Goal: Task Accomplishment & Management: Use online tool/utility

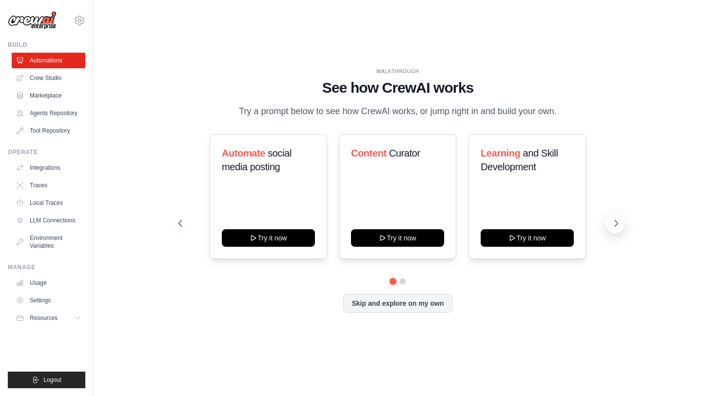
click at [612, 228] on icon at bounding box center [616, 223] width 10 height 10
click at [418, 312] on button "Skip and explore on my own" at bounding box center [397, 302] width 109 height 19
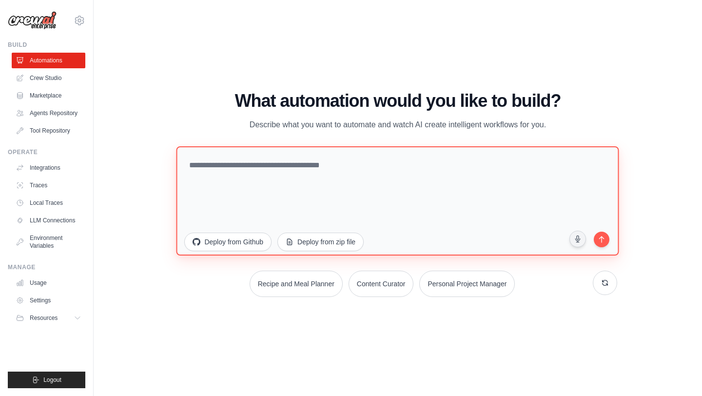
click at [353, 165] on textarea at bounding box center [397, 200] width 443 height 109
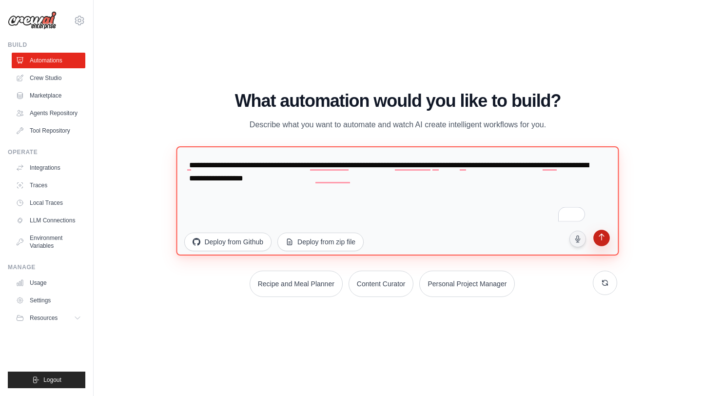
type textarea "**********"
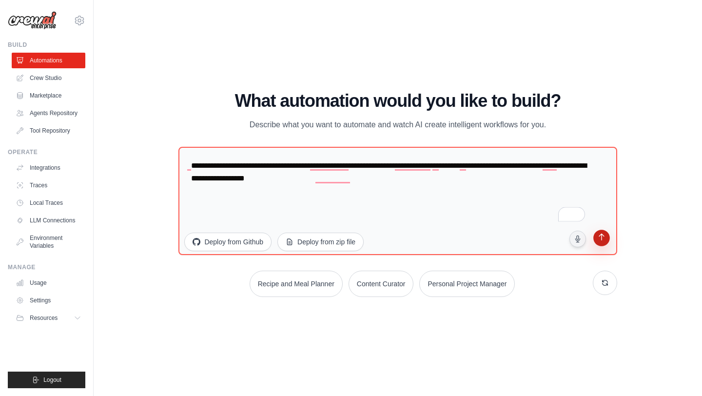
click at [606, 237] on icon "submit" at bounding box center [601, 238] width 9 height 9
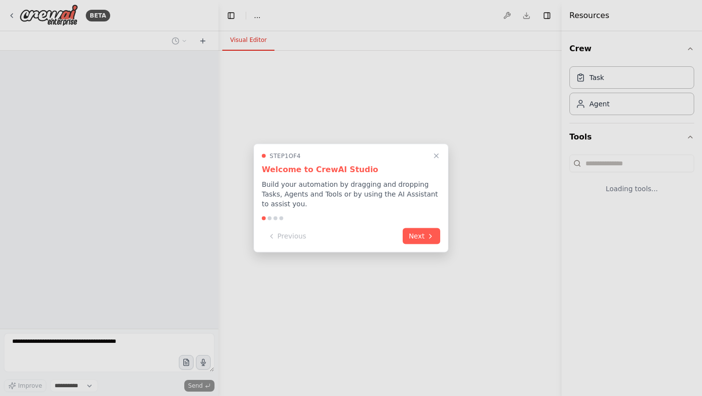
select select "****"
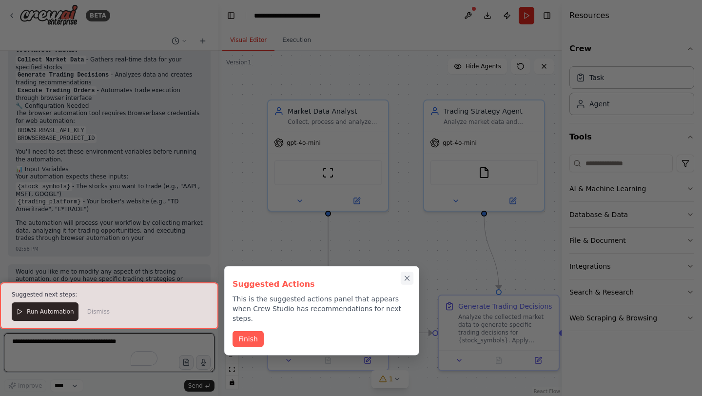
scroll to position [801, 0]
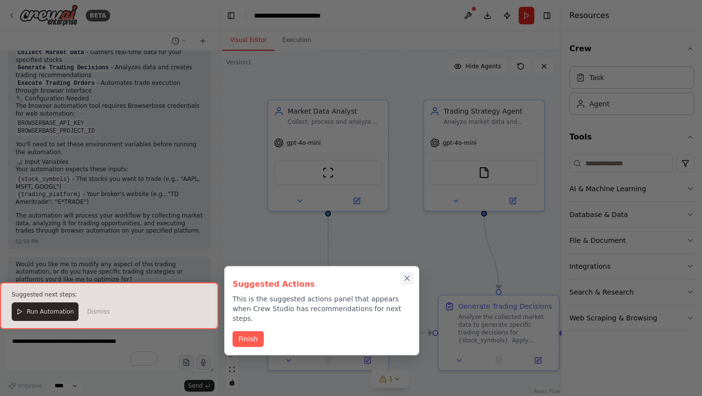
click at [408, 276] on icon "Close walkthrough" at bounding box center [407, 278] width 4 height 4
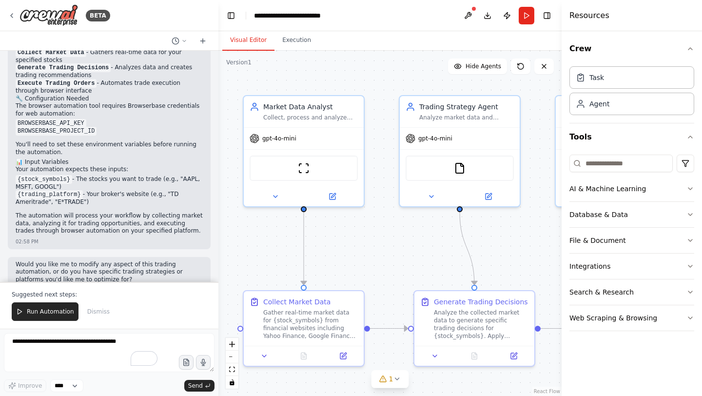
drag, startPoint x: 411, startPoint y: 266, endPoint x: 387, endPoint y: 262, distance: 24.8
click at [387, 262] on div ".deletable-edge-delete-btn { width: 20px; height: 20px; border: 0px solid #ffff…" at bounding box center [389, 223] width 343 height 345
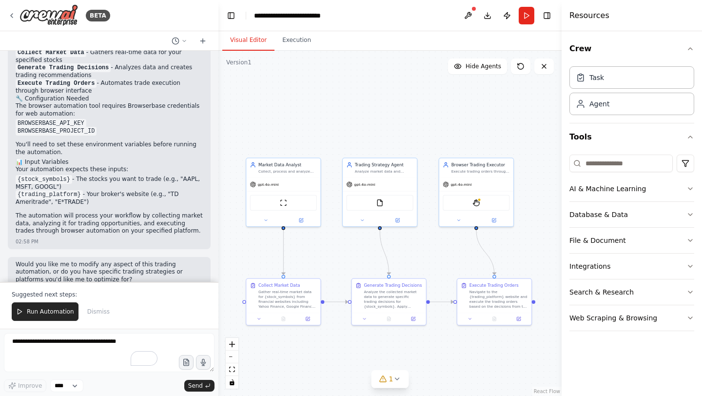
drag, startPoint x: 497, startPoint y: 259, endPoint x: 437, endPoint y: 258, distance: 59.5
click at [437, 258] on div ".deletable-edge-delete-btn { width: 20px; height: 20px; border: 0px solid #ffff…" at bounding box center [389, 223] width 343 height 345
click at [390, 378] on span "1" at bounding box center [391, 379] width 4 height 10
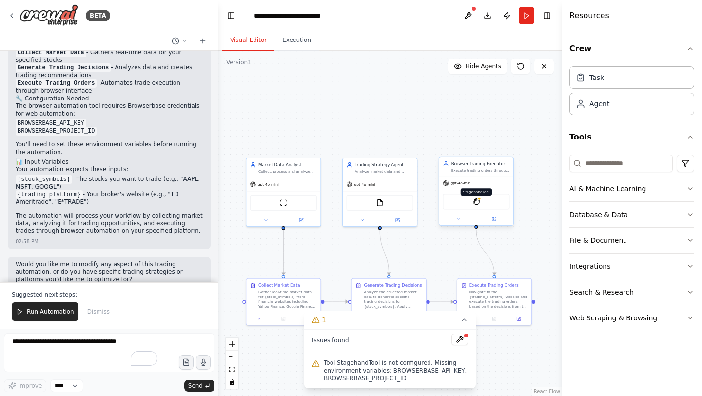
click at [477, 202] on img at bounding box center [476, 201] width 7 height 7
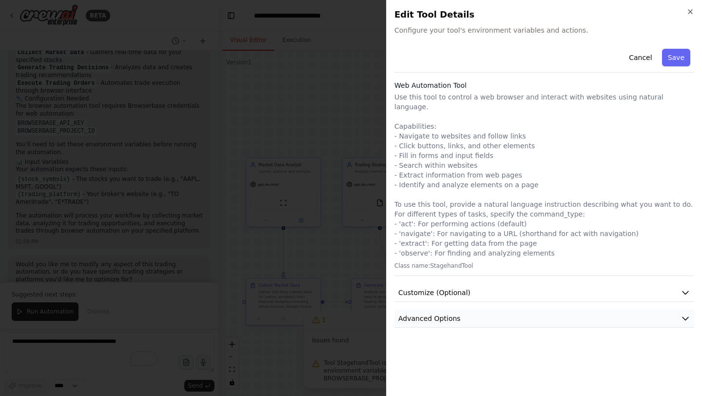
click at [455, 313] on span "Advanced Options" at bounding box center [429, 318] width 62 height 10
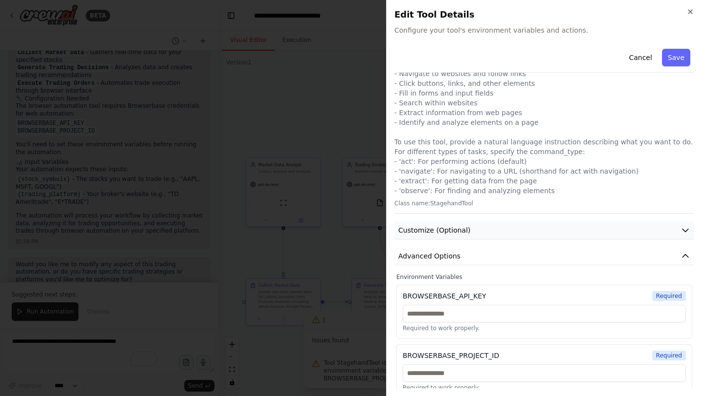
scroll to position [0, 0]
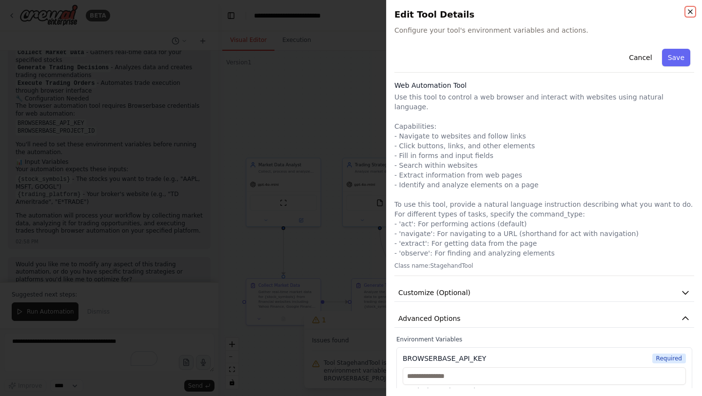
click at [689, 14] on icon "button" at bounding box center [690, 12] width 8 height 8
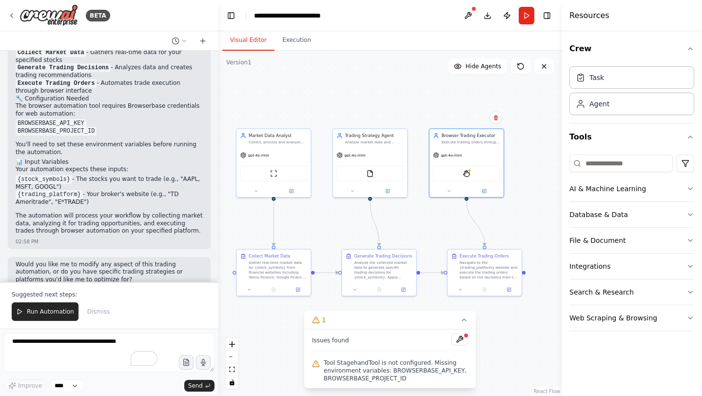
drag, startPoint x: 437, startPoint y: 245, endPoint x: 428, endPoint y: 215, distance: 31.6
click at [429, 215] on div ".deletable-edge-delete-btn { width: 20px; height: 20px; border: 0px solid #ffff…" at bounding box center [389, 223] width 343 height 345
click at [60, 315] on span "Run Automation" at bounding box center [50, 312] width 47 height 8
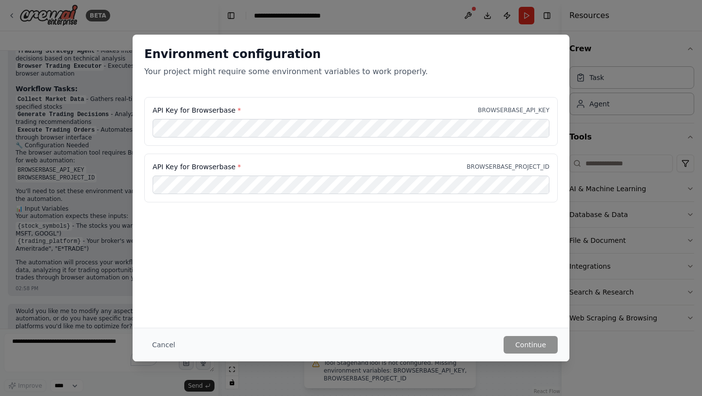
click at [500, 21] on div "Environment configuration Your project might require some environment variables…" at bounding box center [351, 198] width 702 height 396
click at [161, 342] on button "Cancel" at bounding box center [163, 345] width 39 height 18
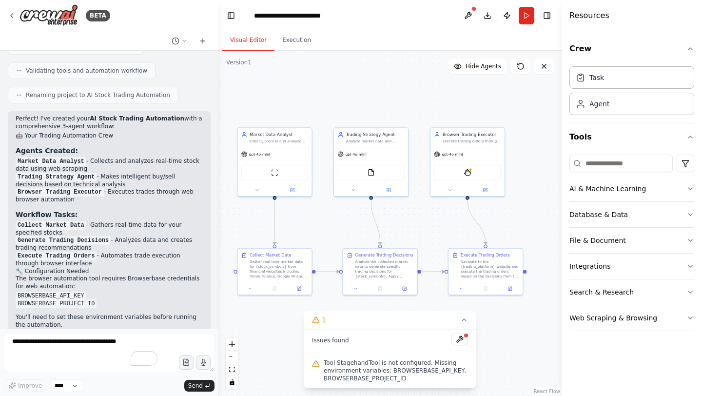
scroll to position [631, 0]
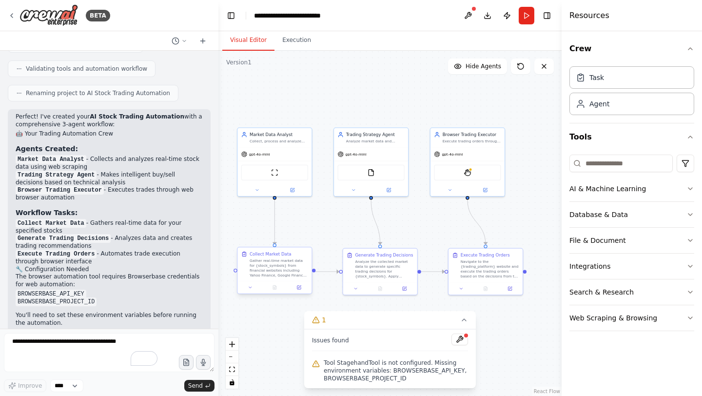
click at [275, 266] on div "Gather real-time market data for {stock_symbols} from financial websites includ…" at bounding box center [279, 268] width 59 height 20
click at [58, 350] on textarea "To enrich screen reader interactions, please activate Accessibility in Grammarl…" at bounding box center [109, 352] width 211 height 39
click at [472, 61] on button "Hide Agents" at bounding box center [477, 67] width 59 height 16
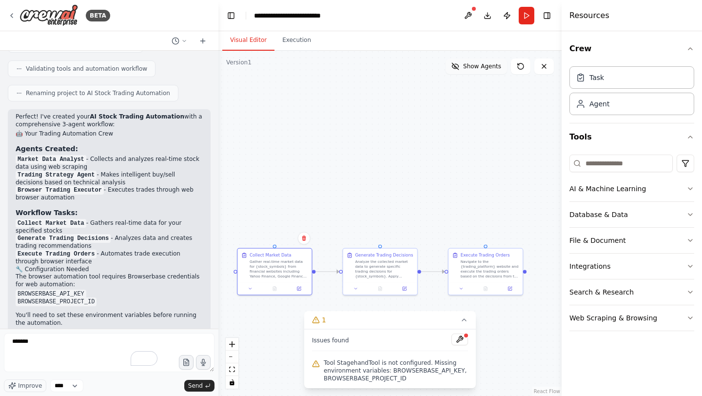
click at [472, 61] on button "Show Agents" at bounding box center [476, 67] width 61 height 16
click at [277, 156] on div "gpt-4o-mini" at bounding box center [274, 152] width 74 height 13
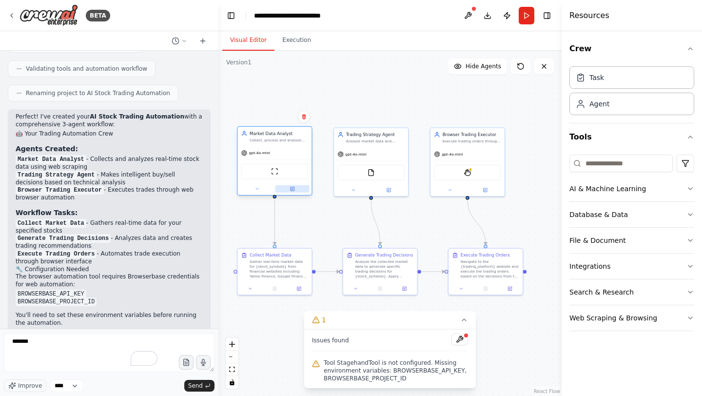
click at [295, 186] on button at bounding box center [292, 188] width 34 height 7
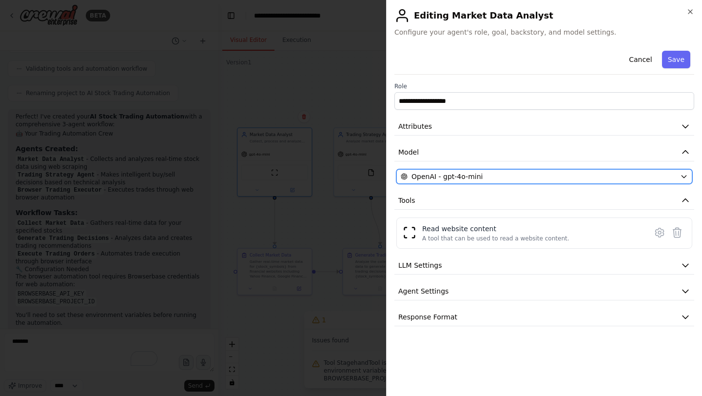
click at [449, 176] on span "OpenAI - gpt-4o-mini" at bounding box center [446, 177] width 71 height 10
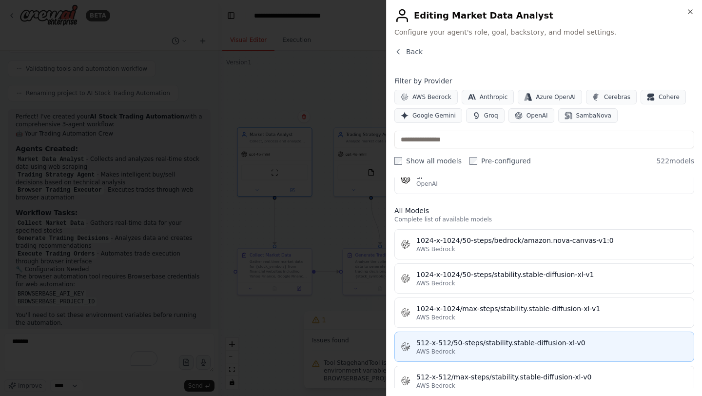
scroll to position [0, 0]
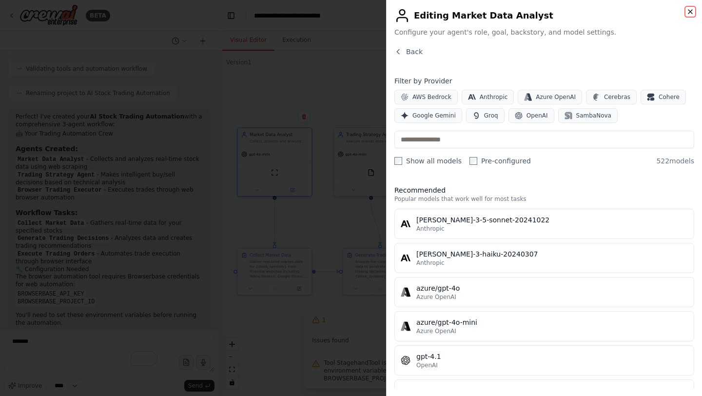
click at [687, 13] on icon "button" at bounding box center [690, 12] width 8 height 8
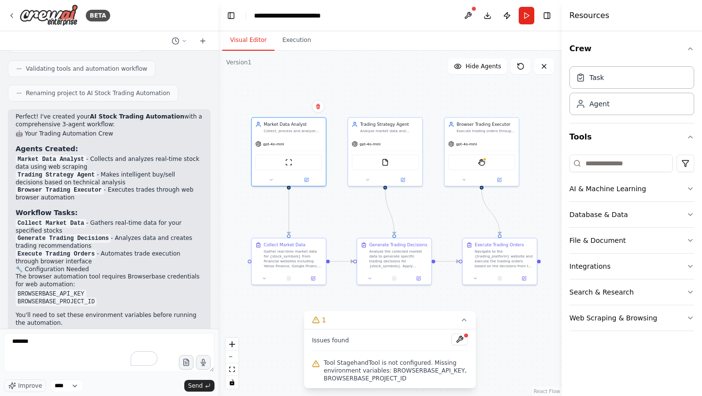
drag, startPoint x: 414, startPoint y: 99, endPoint x: 425, endPoint y: 86, distance: 17.3
click at [425, 86] on div ".deletable-edge-delete-btn { width: 20px; height: 20px; border: 0px solid #ffff…" at bounding box center [389, 223] width 343 height 345
click at [463, 337] on button at bounding box center [459, 339] width 17 height 12
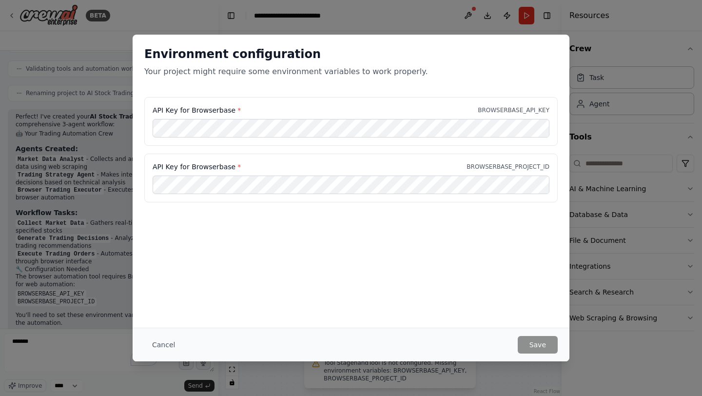
click at [529, 37] on div "Environment configuration Your project might require some environment variables…" at bounding box center [351, 66] width 437 height 62
click at [162, 346] on button "Cancel" at bounding box center [163, 345] width 39 height 18
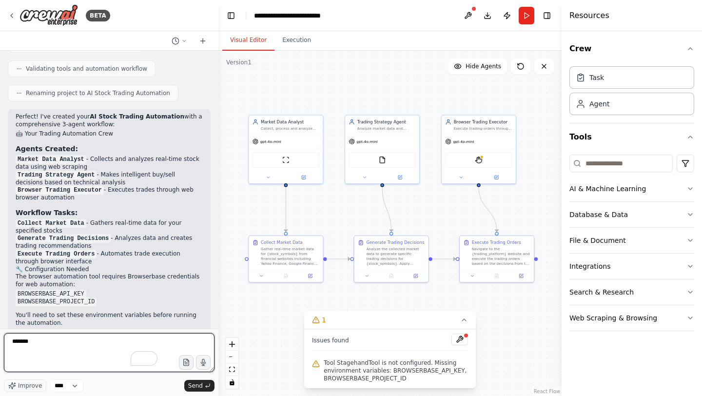
click at [88, 346] on textarea "******" at bounding box center [109, 352] width 211 height 39
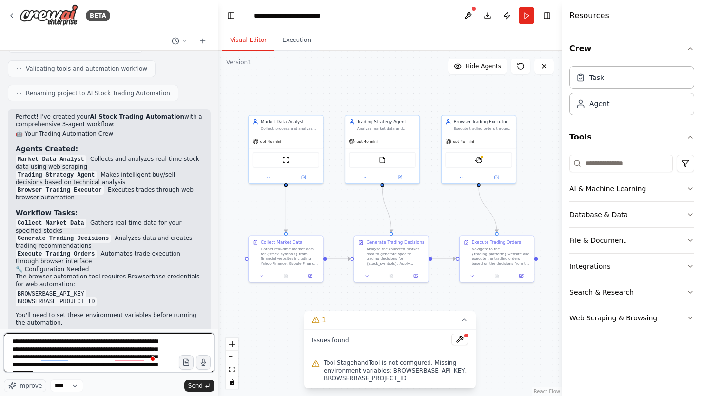
scroll to position [9, 0]
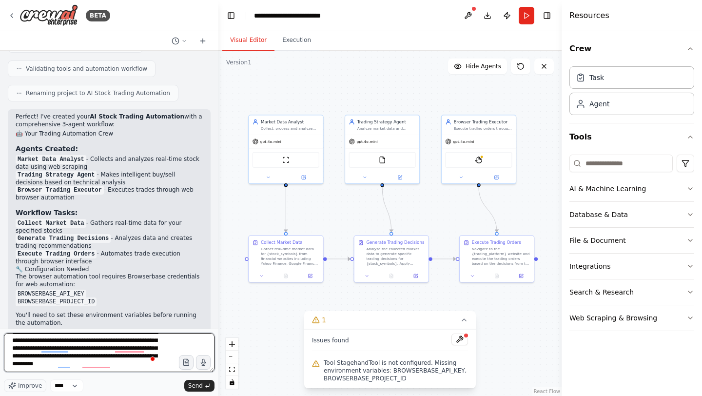
click at [112, 349] on textarea "**********" at bounding box center [109, 352] width 211 height 39
click at [118, 365] on textarea "**********" at bounding box center [109, 352] width 211 height 39
click at [135, 357] on textarea "**********" at bounding box center [109, 352] width 211 height 39
click at [82, 369] on textarea "**********" at bounding box center [109, 352] width 211 height 39
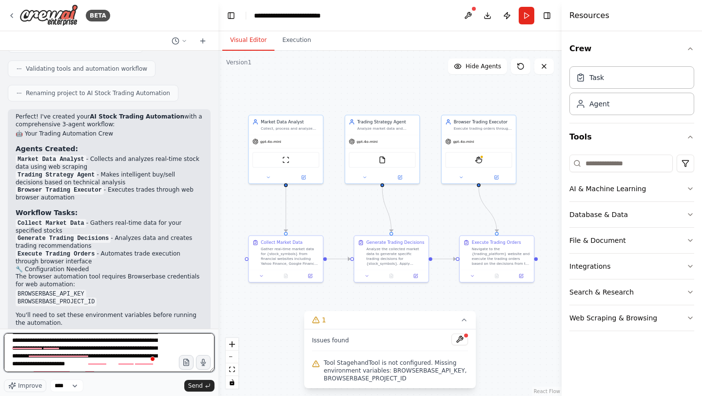
click at [129, 365] on textarea "**********" at bounding box center [109, 352] width 211 height 39
type textarea "**********"
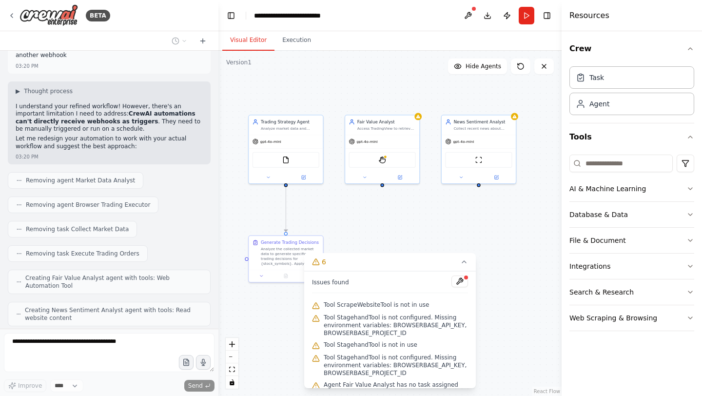
scroll to position [1167, 0]
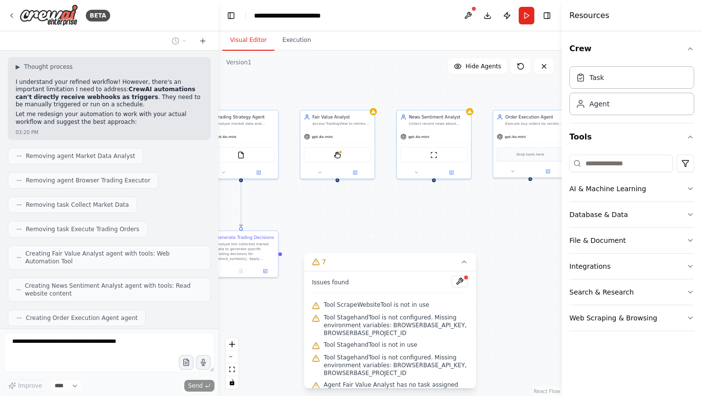
drag, startPoint x: 405, startPoint y: 220, endPoint x: 360, endPoint y: 215, distance: 45.1
click at [360, 215] on div ".deletable-edge-delete-btn { width: 20px; height: 20px; border: 0px solid #ffff…" at bounding box center [389, 223] width 343 height 345
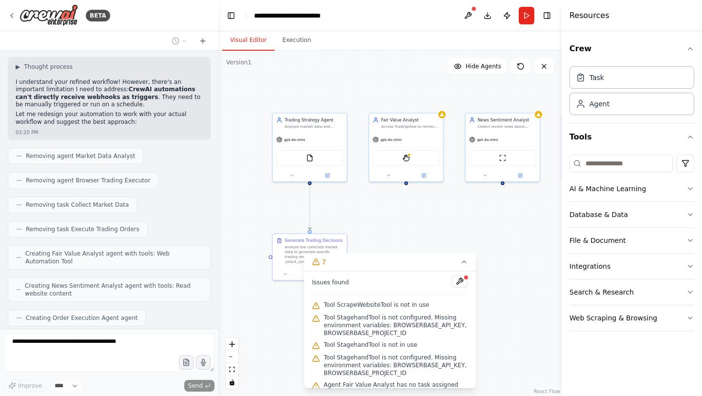
drag, startPoint x: 330, startPoint y: 213, endPoint x: 398, endPoint y: 215, distance: 68.8
click at [398, 215] on div ".deletable-edge-delete-btn { width: 20px; height: 20px; border: 0px solid #ffff…" at bounding box center [389, 223] width 343 height 345
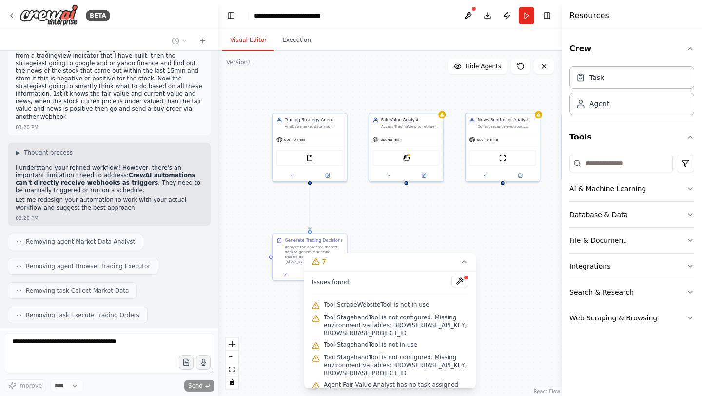
scroll to position [1081, 0]
click at [466, 265] on icon at bounding box center [464, 262] width 8 height 8
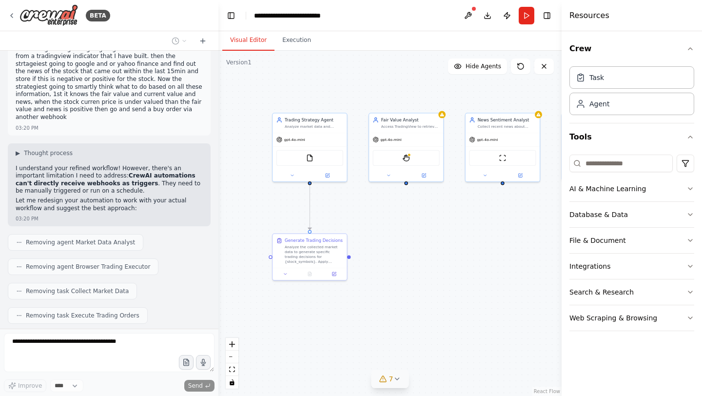
scroll to position [1167, 0]
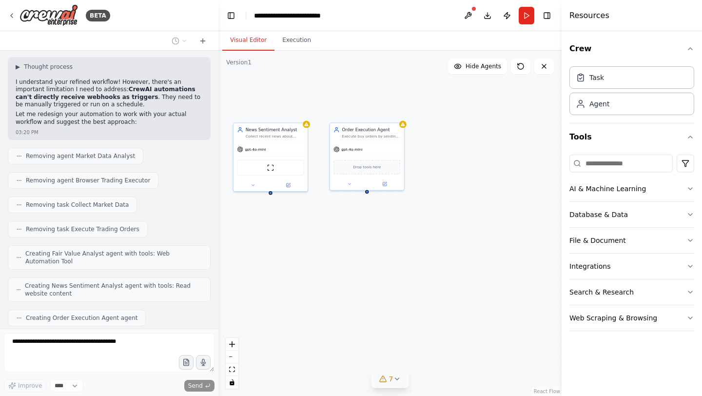
drag, startPoint x: 446, startPoint y: 222, endPoint x: 211, endPoint y: 230, distance: 234.6
click at [211, 230] on div "BETA i want to automate stock trading basically i do have the work flow, i need…" at bounding box center [351, 198] width 702 height 396
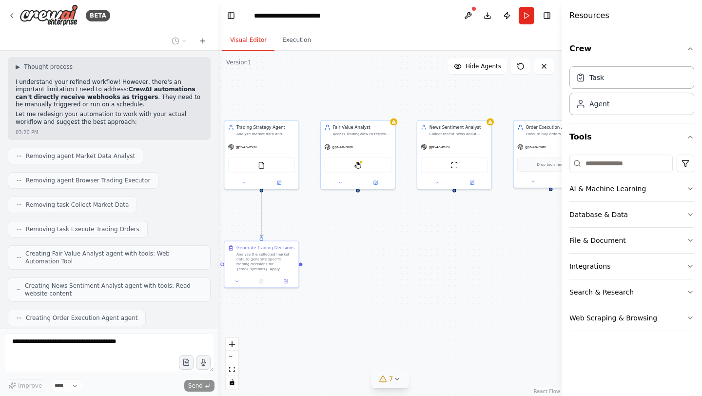
drag, startPoint x: 317, startPoint y: 234, endPoint x: 505, endPoint y: 233, distance: 187.2
click at [505, 234] on div ".deletable-edge-delete-btn { width: 20px; height: 20px; border: 0px solid #ffff…" at bounding box center [389, 223] width 343 height 345
drag, startPoint x: 308, startPoint y: 217, endPoint x: 363, endPoint y: 217, distance: 55.6
click at [363, 217] on div ".deletable-edge-delete-btn { width: 20px; height: 20px; border: 0px solid #ffff…" at bounding box center [389, 223] width 343 height 345
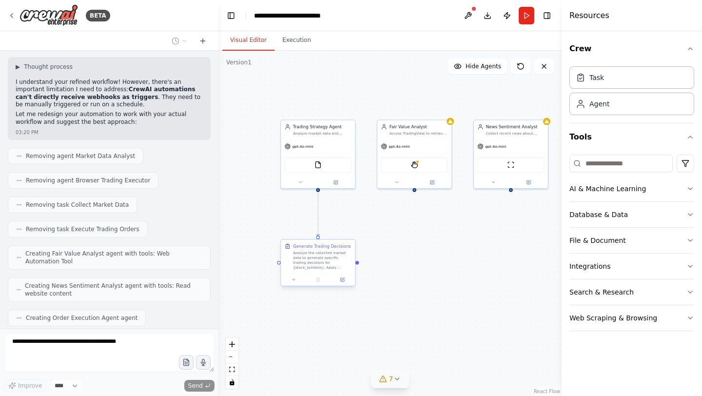
click at [319, 259] on div "Analyze the collected market data to generate specific trading decisions for {s…" at bounding box center [322, 260] width 59 height 20
click at [293, 280] on icon at bounding box center [294, 279] width 2 height 1
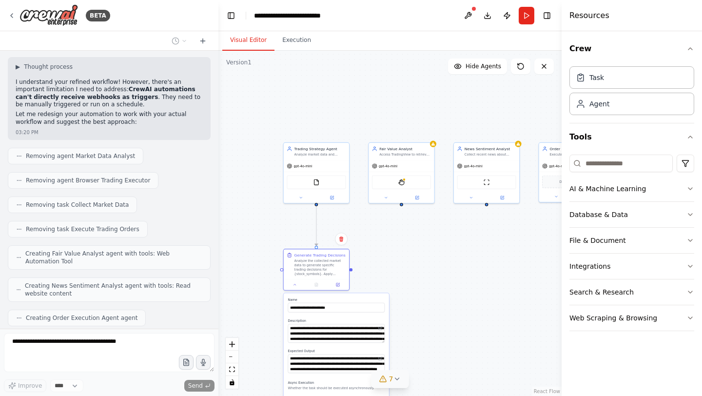
scroll to position [1191, 0]
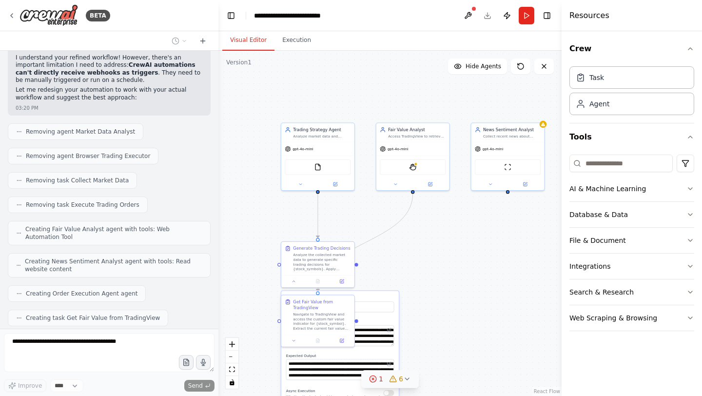
click at [415, 252] on div ".deletable-edge-delete-btn { width: 20px; height: 20px; border: 0px solid #ffff…" at bounding box center [389, 223] width 343 height 345
click at [401, 271] on div ".deletable-edge-delete-btn { width: 20px; height: 20px; border: 0px solid #ffff…" at bounding box center [389, 223] width 343 height 345
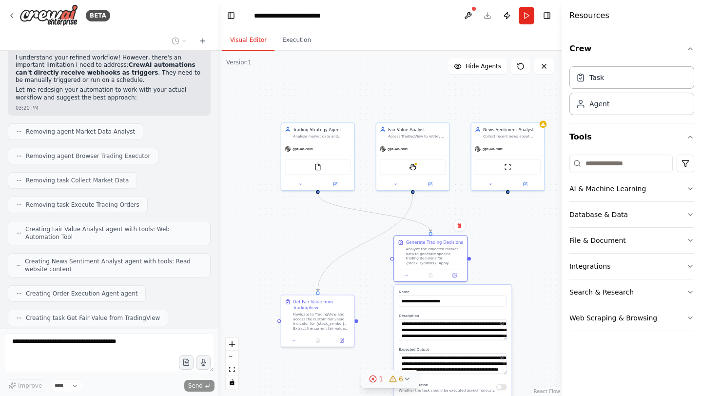
drag, startPoint x: 380, startPoint y: 295, endPoint x: 505, endPoint y: 286, distance: 125.6
click at [507, 291] on label "Name" at bounding box center [453, 292] width 108 height 5
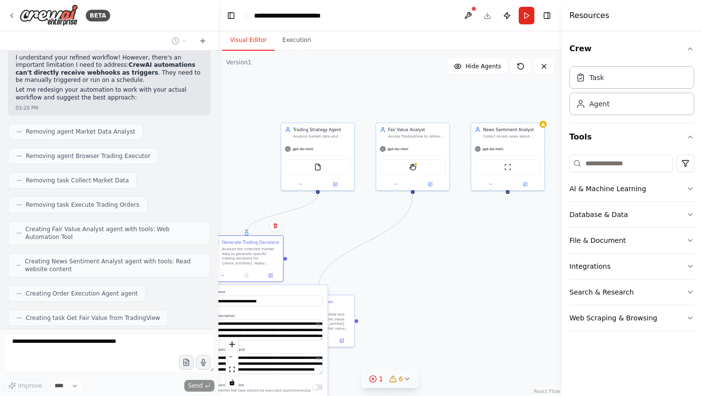
drag, startPoint x: 499, startPoint y: 289, endPoint x: 295, endPoint y: 291, distance: 203.8
click at [294, 291] on div "**********" at bounding box center [268, 382] width 117 height 194
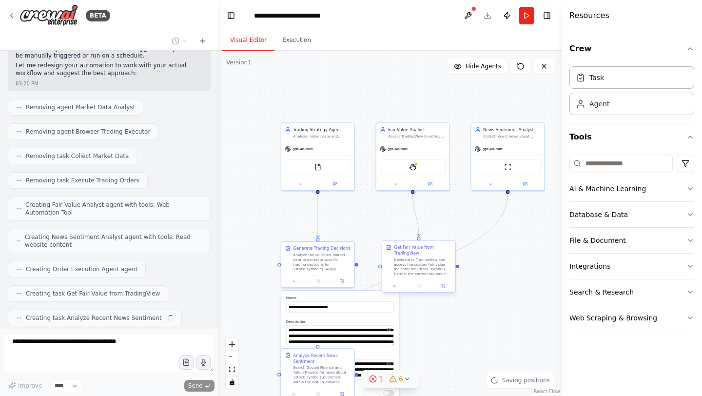
drag, startPoint x: 339, startPoint y: 307, endPoint x: 434, endPoint y: 252, distance: 109.6
click at [434, 252] on div "Get Fair Value from TradingView" at bounding box center [423, 250] width 58 height 12
click at [295, 281] on icon at bounding box center [294, 280] width 5 height 5
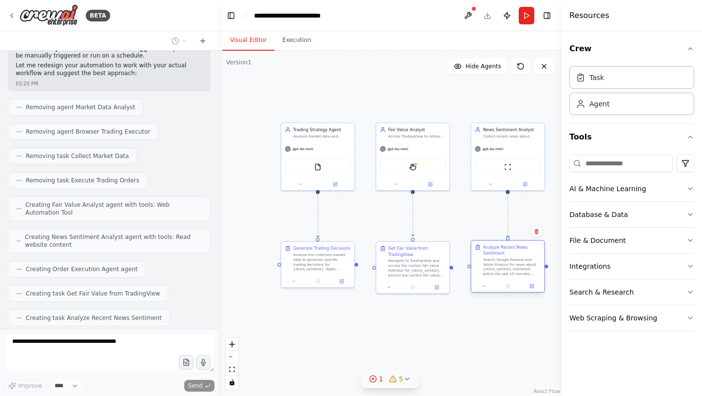
drag, startPoint x: 332, startPoint y: 350, endPoint x: 524, endPoint y: 242, distance: 219.8
click at [524, 242] on div "Analyze Recent News Sentiment Search Google Finance and Yahoo Finance for news …" at bounding box center [507, 260] width 73 height 39
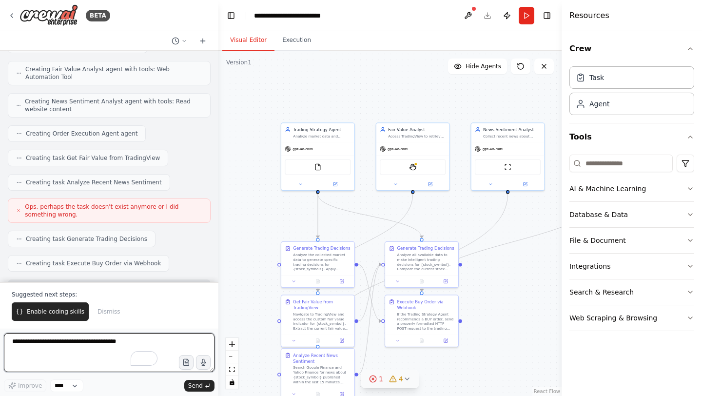
scroll to position [1359, 0]
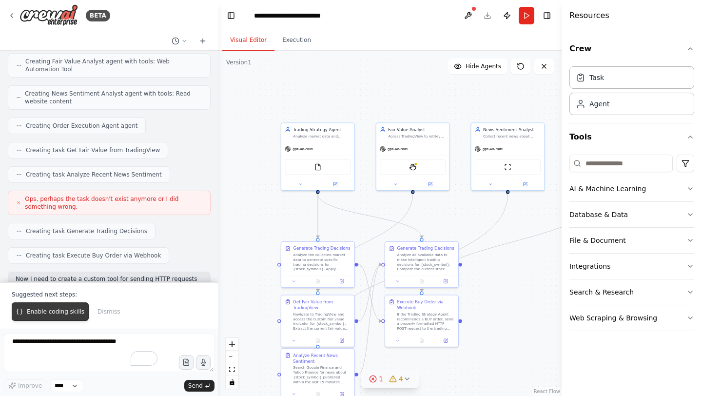
click at [59, 308] on span "Enable coding skills" at bounding box center [56, 312] width 58 height 8
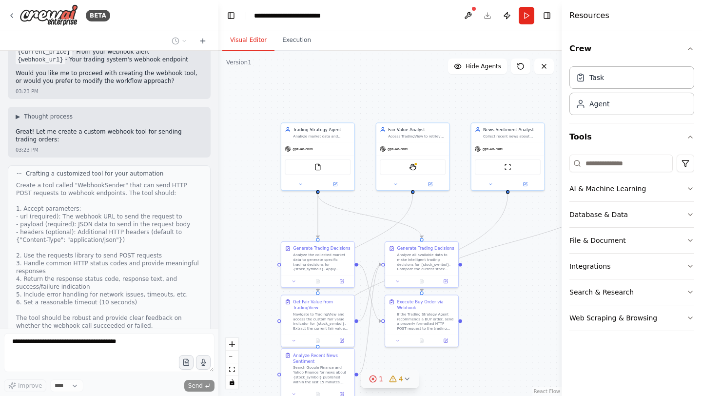
scroll to position [2059, 0]
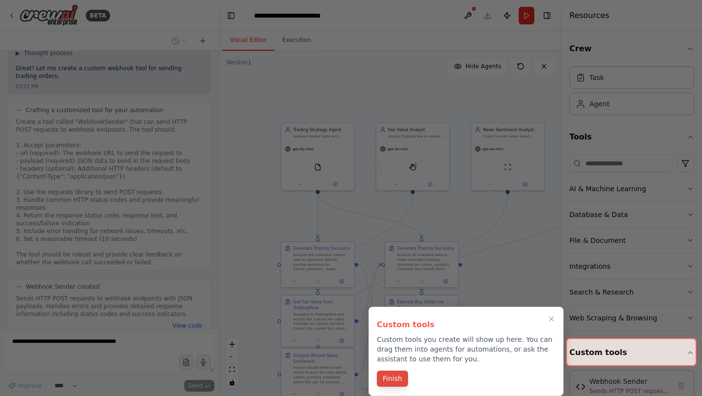
click at [386, 381] on button "Finish" at bounding box center [392, 379] width 31 height 16
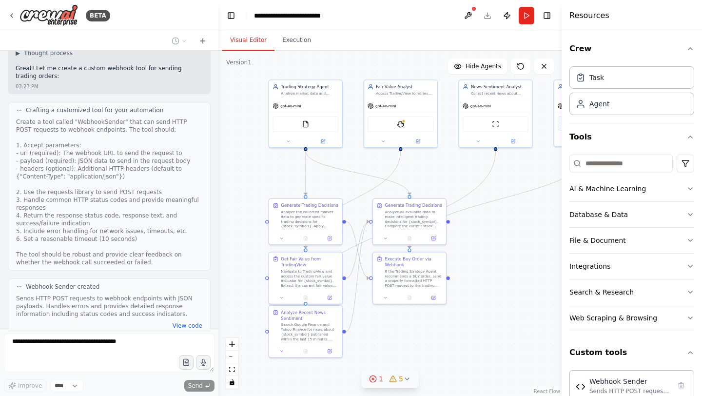
drag, startPoint x: 493, startPoint y: 347, endPoint x: 481, endPoint y: 304, distance: 44.6
click at [481, 304] on div ".deletable-edge-delete-btn { width: 20px; height: 20px; border: 0px solid #ffff…" at bounding box center [389, 223] width 343 height 345
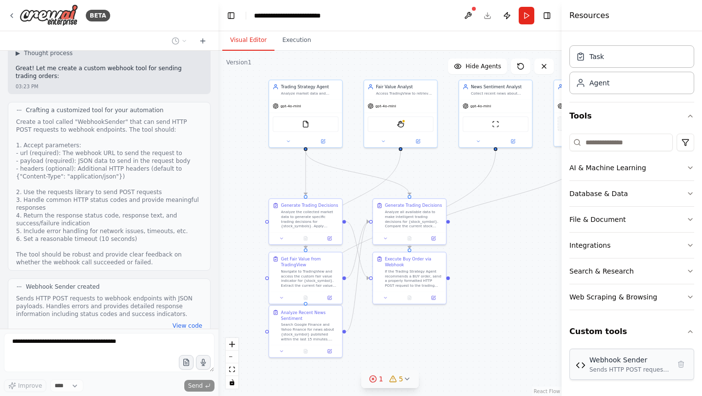
click at [605, 362] on div "Webhook Sender" at bounding box center [629, 360] width 81 height 10
click at [583, 366] on img at bounding box center [581, 365] width 10 height 10
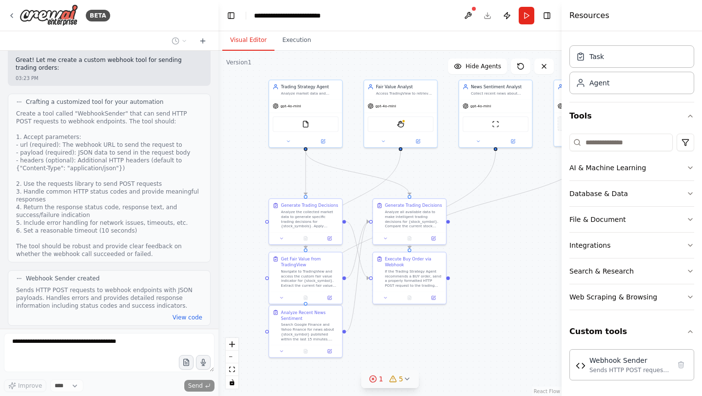
scroll to position [2150, 0]
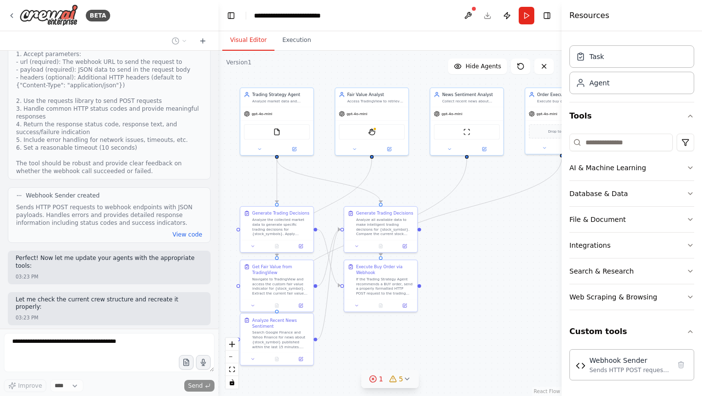
drag, startPoint x: 525, startPoint y: 223, endPoint x: 495, endPoint y: 229, distance: 29.8
click at [495, 229] on div ".deletable-edge-delete-btn { width: 20px; height: 20px; border: 0px solid #ffff…" at bounding box center [389, 223] width 343 height 345
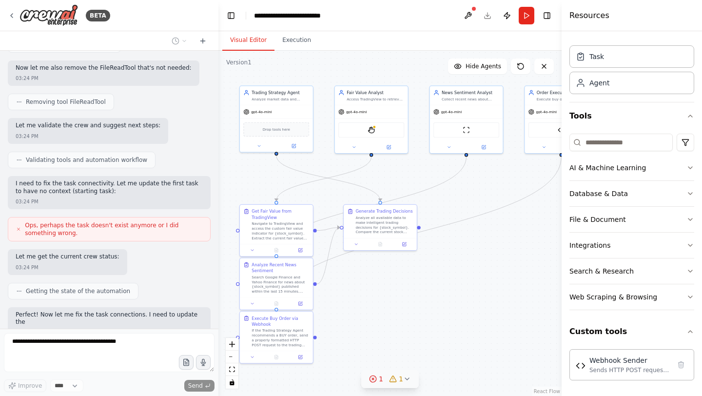
scroll to position [2668, 0]
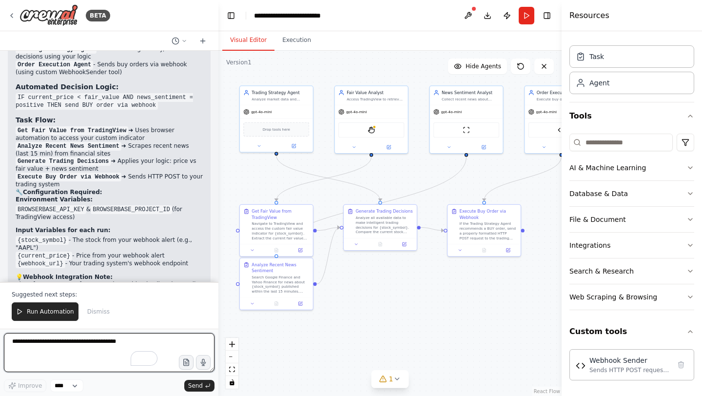
scroll to position [3141, 0]
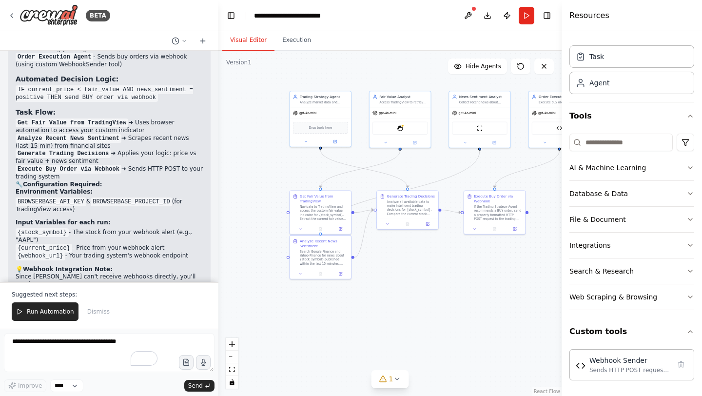
click at [412, 292] on div ".deletable-edge-delete-btn { width: 20px; height: 20px; border: 0px solid #ffff…" at bounding box center [389, 223] width 343 height 345
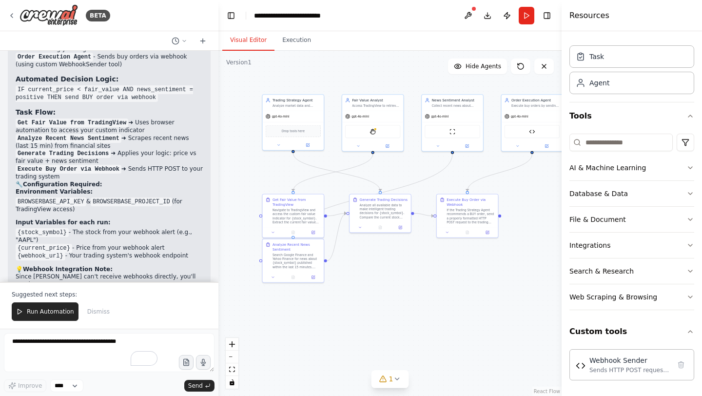
drag, startPoint x: 408, startPoint y: 289, endPoint x: 382, endPoint y: 294, distance: 26.9
click at [382, 294] on div ".deletable-edge-delete-btn { width: 20px; height: 20px; border: 0px solid #ffff…" at bounding box center [389, 223] width 343 height 345
click at [59, 313] on span "Run Automation" at bounding box center [50, 312] width 47 height 8
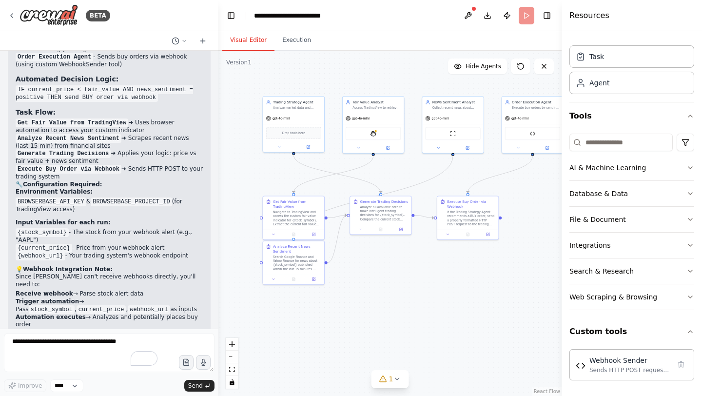
scroll to position [3094, 0]
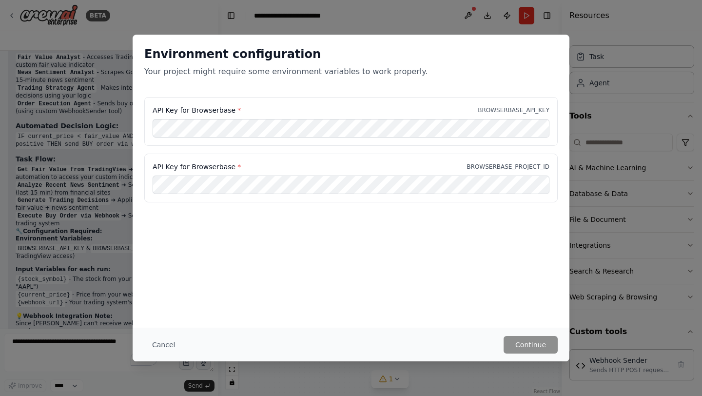
click at [224, 110] on label "API Key for Browserbase *" at bounding box center [197, 110] width 88 height 10
click at [524, 342] on button "Continue" at bounding box center [531, 345] width 54 height 18
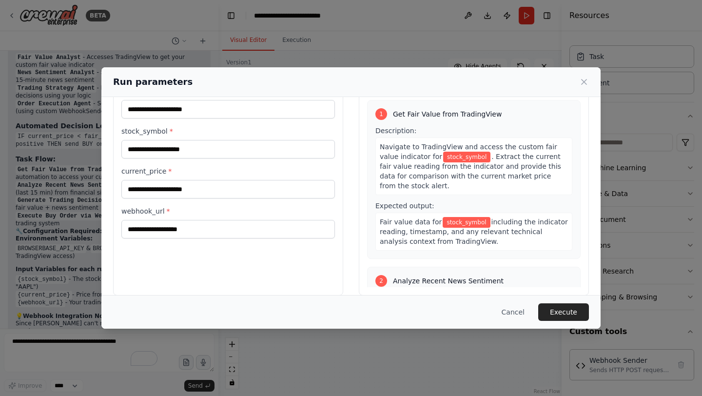
scroll to position [0, 0]
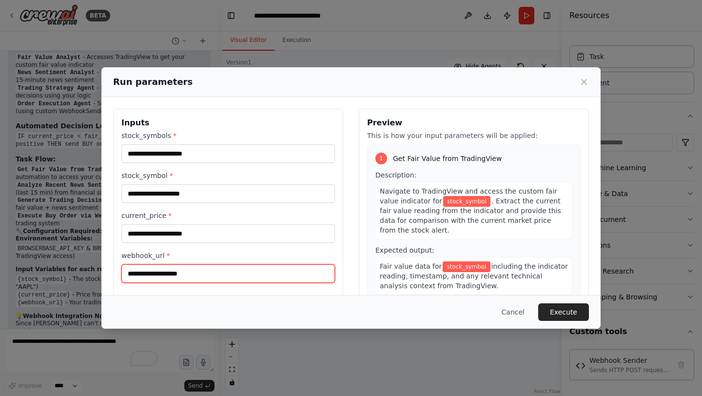
click at [185, 271] on input "webhook_url *" at bounding box center [228, 273] width 214 height 19
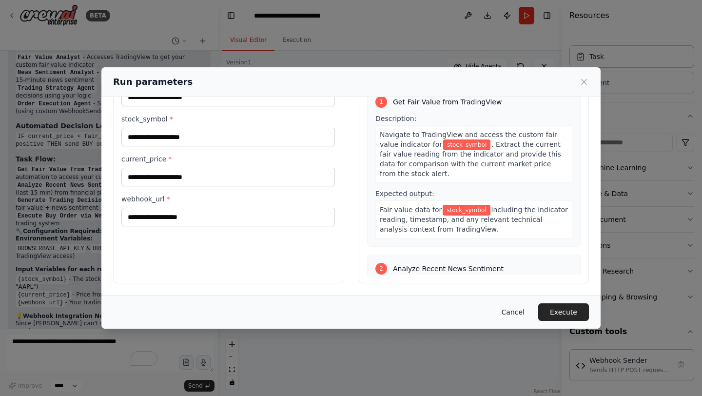
click at [513, 308] on button "Cancel" at bounding box center [513, 312] width 39 height 18
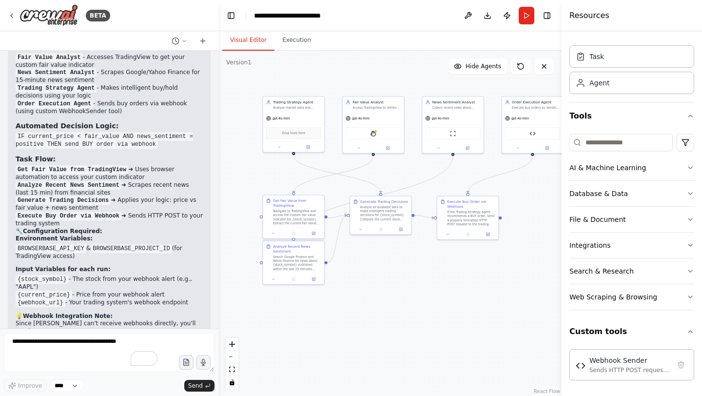
click at [290, 216] on div "Navigate to TradingView and access the custom fair value indicator for {stock_s…" at bounding box center [297, 217] width 48 height 16
click at [120, 340] on textarea "To enrich screen reader interactions, please activate Accessibility in Grammarl…" at bounding box center [109, 352] width 211 height 39
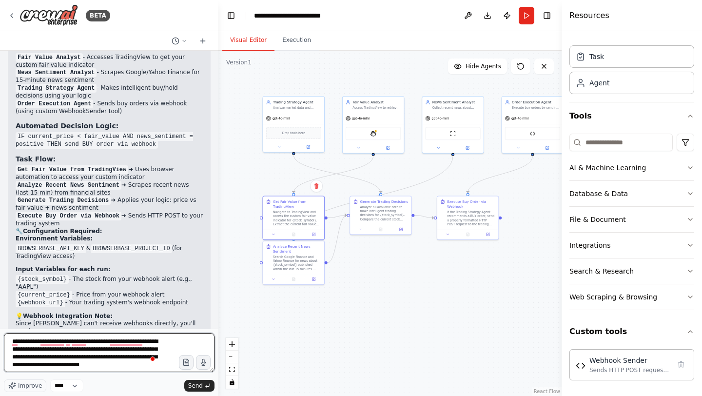
type textarea "**********"
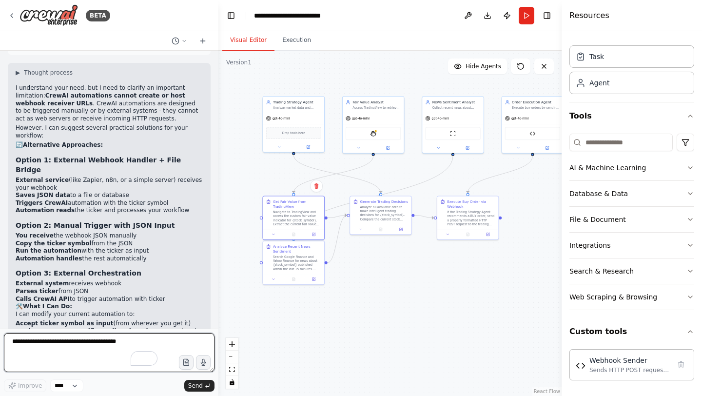
scroll to position [3505, 0]
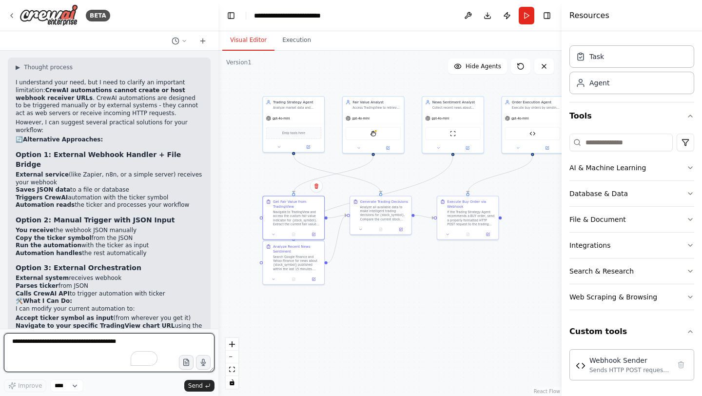
click at [113, 344] on textarea "To enrich screen reader interactions, please activate Accessibility in Grammarl…" at bounding box center [109, 352] width 211 height 39
type textarea "**********"
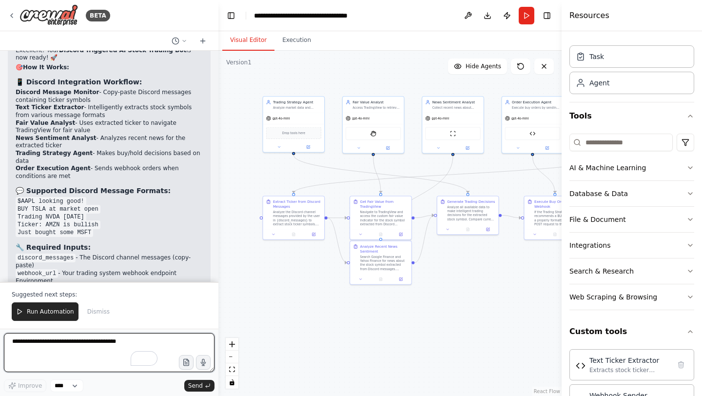
scroll to position [5295, 0]
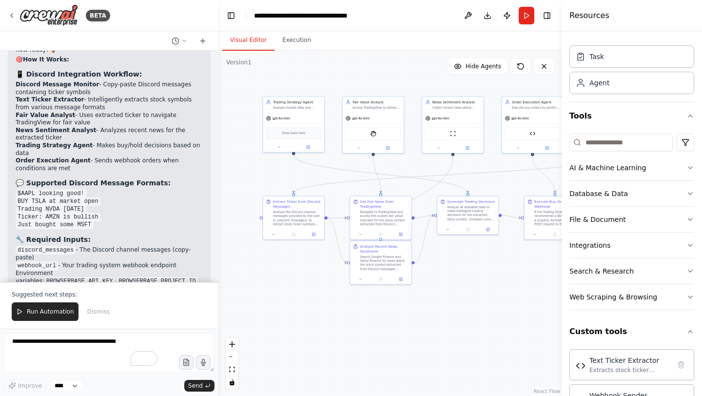
drag, startPoint x: 25, startPoint y: 97, endPoint x: 103, endPoint y: 120, distance: 81.6
click at [103, 120] on div "Excellent! Your Discord-Triggered AI Stock Trading Bot is now ready! 🚀 🎯 How It…" at bounding box center [109, 220] width 187 height 363
copy div "equired Inputs: discord_messages - The Discord channel messages (copy-paste)"
click at [61, 351] on textarea "To enrich screen reader interactions, please activate Accessibility in Grammarl…" at bounding box center [109, 352] width 211 height 39
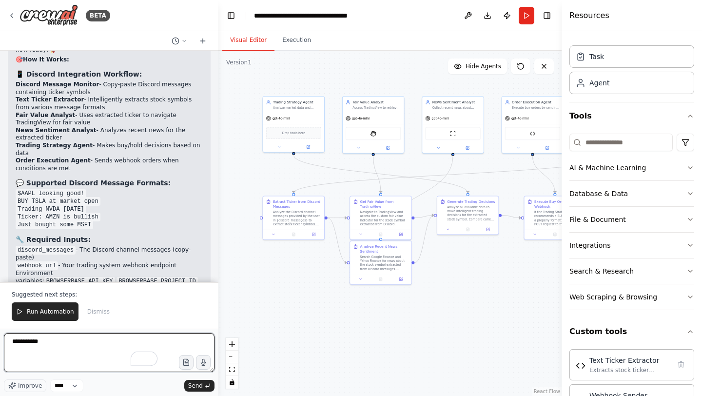
paste textarea "**********"
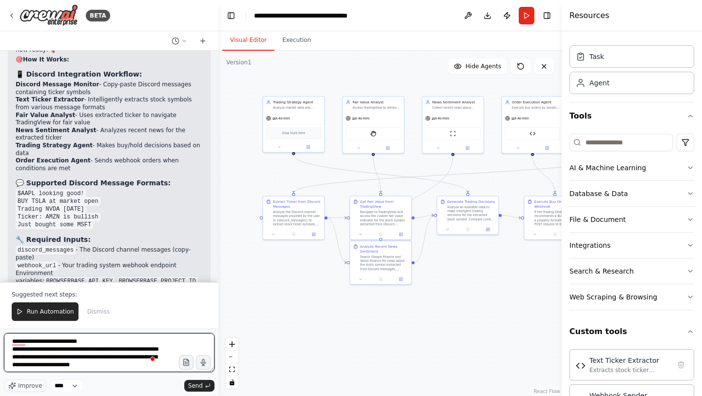
type textarea "**********"
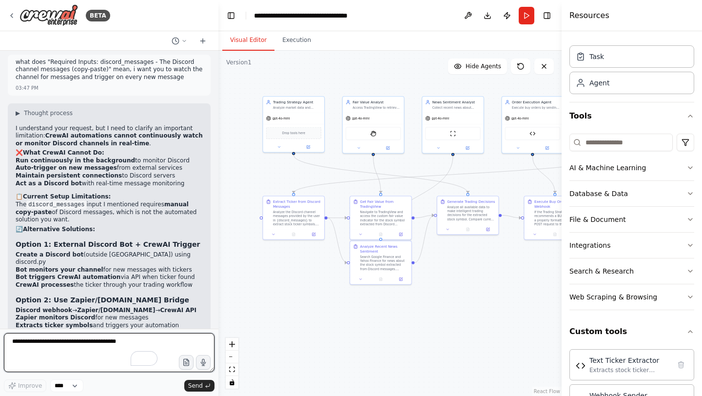
scroll to position [5664, 0]
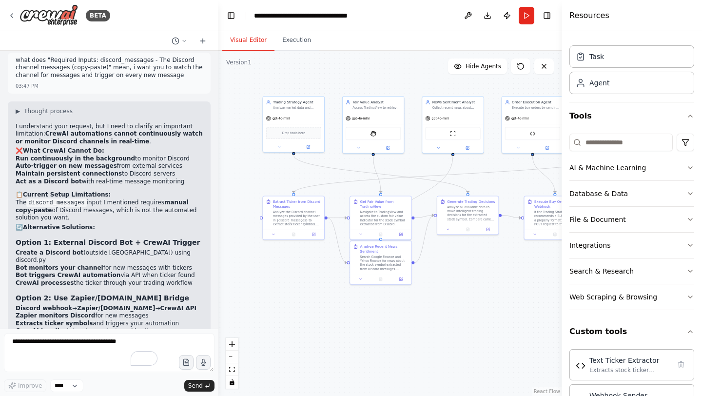
drag, startPoint x: 150, startPoint y: 185, endPoint x: 17, endPoint y: 154, distance: 136.8
click at [17, 154] on div "I understand your request, but I need to clarify an important limitation: CrewA…" at bounding box center [109, 304] width 187 height 363
copy div "Option 2: Use Zapier/Make.com Bridge Discord webhook → Zapier/Make.com → CrewAI…"
click at [46, 357] on textarea "To enrich screen reader interactions, please activate Accessibility in Grammarl…" at bounding box center [109, 352] width 211 height 39
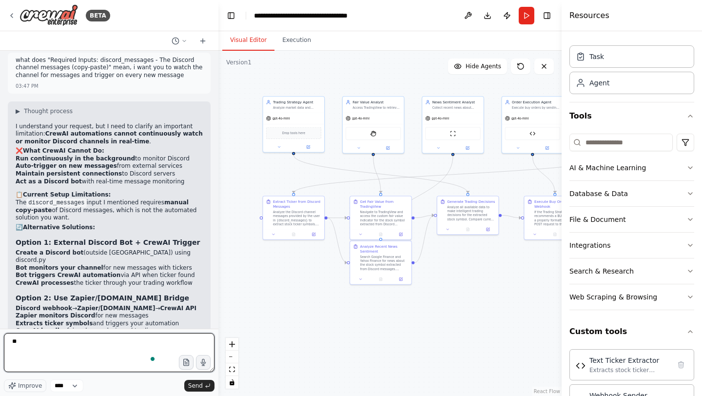
type textarea "*"
paste textarea "**********"
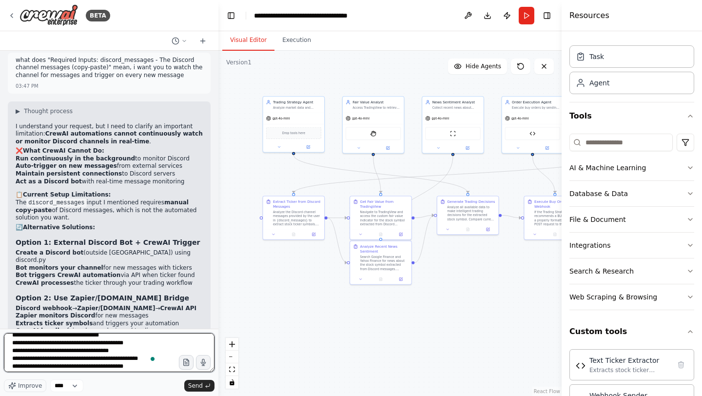
drag, startPoint x: 85, startPoint y: 342, endPoint x: 114, endPoint y: 342, distance: 28.8
click at [114, 342] on textarea "**********" at bounding box center [109, 352] width 211 height 39
click at [141, 366] on textarea "**********" at bounding box center [109, 352] width 211 height 39
type textarea "**********"
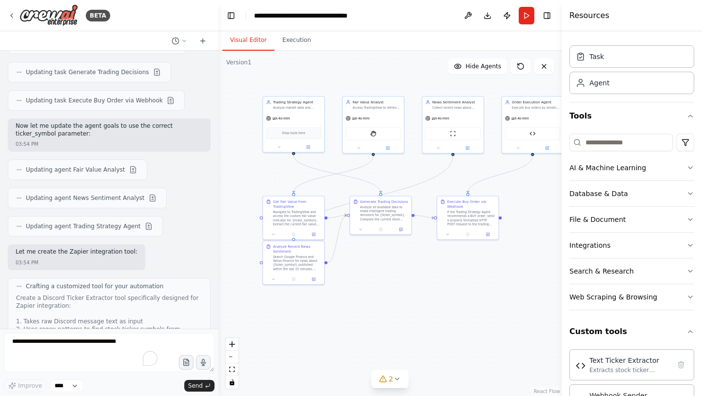
scroll to position [6554, 0]
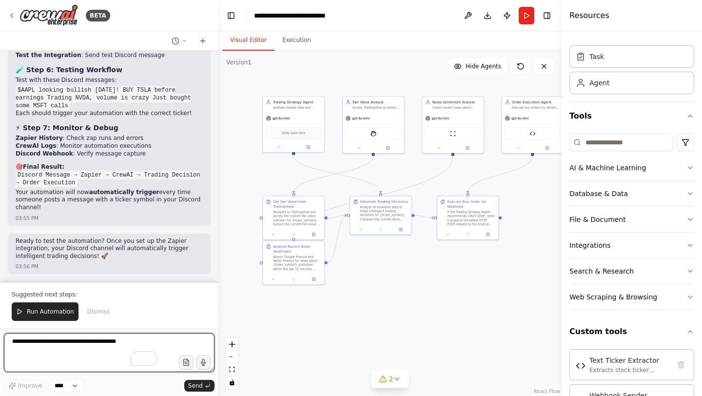
scroll to position [7684, 0]
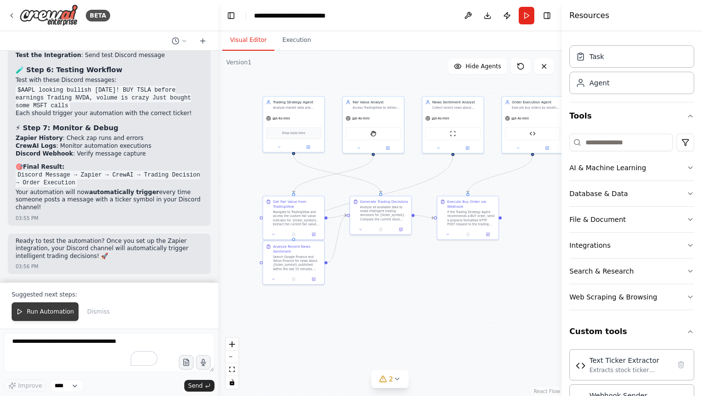
click at [52, 312] on span "Run Automation" at bounding box center [50, 312] width 47 height 8
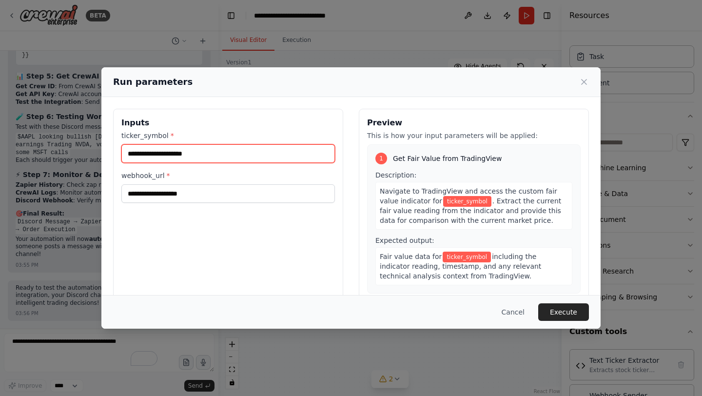
click at [158, 154] on input "ticker_symbol *" at bounding box center [228, 153] width 214 height 19
click at [177, 156] on input "ticker_symbol *" at bounding box center [228, 153] width 214 height 19
paste input "****"
type input "****"
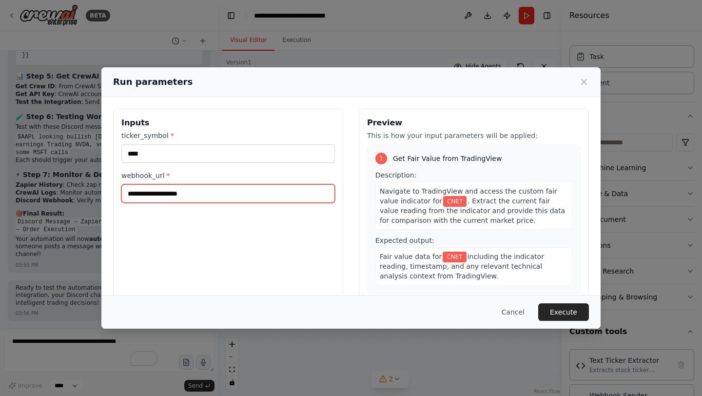
click at [166, 193] on input "webhook_url *" at bounding box center [228, 193] width 214 height 19
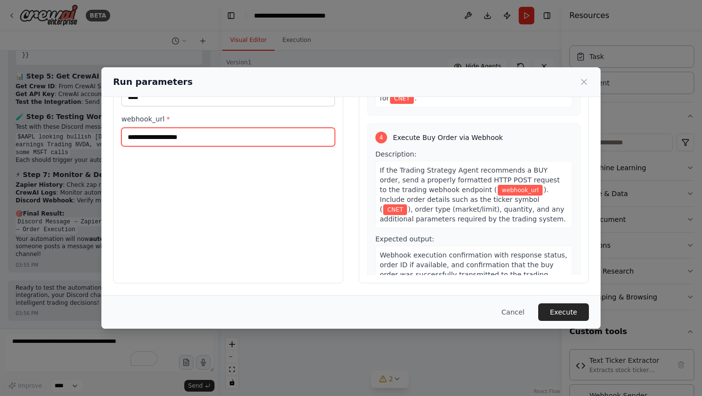
scroll to position [530, 0]
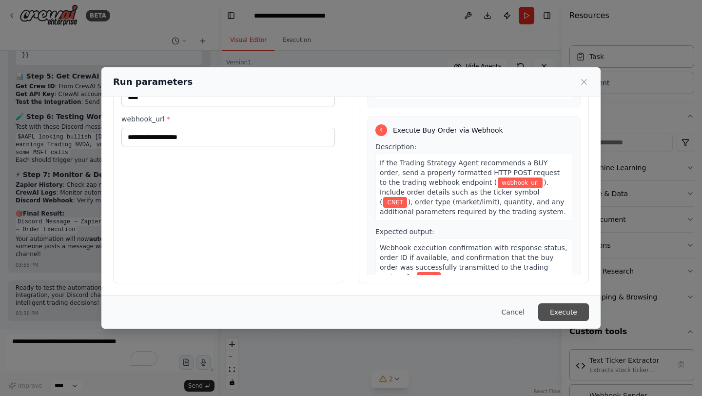
click at [555, 311] on button "Execute" at bounding box center [563, 312] width 51 height 18
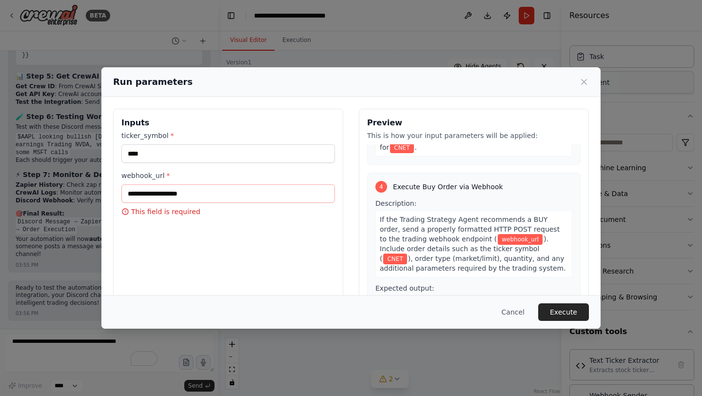
click at [585, 80] on icon at bounding box center [584, 81] width 5 height 5
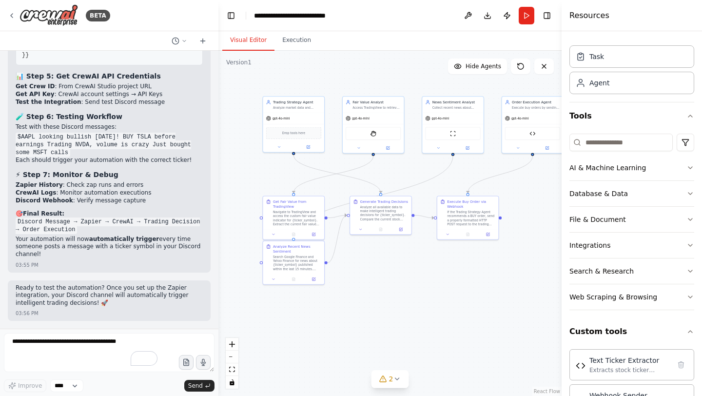
scroll to position [7637, 0]
click at [96, 344] on textarea "To enrich screen reader interactions, please activate Accessibility in Grammarl…" at bounding box center [109, 352] width 211 height 39
click at [78, 390] on select "****" at bounding box center [66, 385] width 33 height 13
click at [33, 379] on button "Improve" at bounding box center [25, 385] width 42 height 13
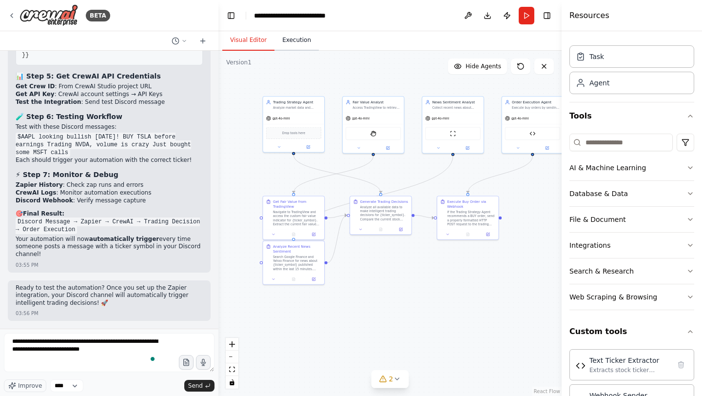
click at [287, 44] on button "Execution" at bounding box center [296, 40] width 44 height 20
click at [245, 41] on button "Visual Editor" at bounding box center [248, 40] width 52 height 20
click at [623, 65] on div "Task" at bounding box center [631, 56] width 125 height 22
click at [598, 84] on div "Agent" at bounding box center [599, 83] width 20 height 10
drag, startPoint x: 519, startPoint y: 331, endPoint x: 443, endPoint y: 306, distance: 80.0
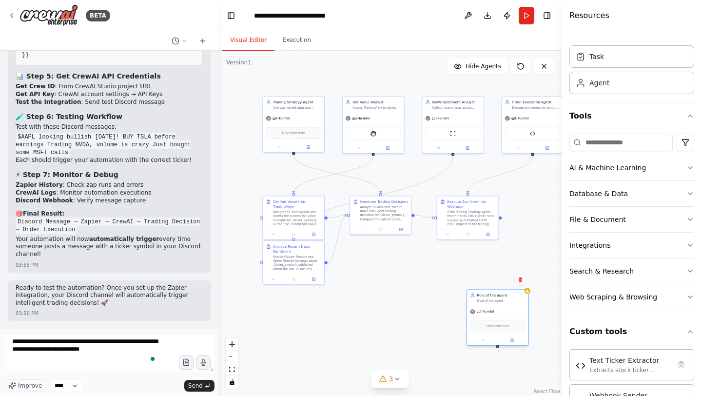
click at [470, 320] on div "Drop tools here" at bounding box center [497, 326] width 55 height 12
click at [440, 326] on button at bounding box center [443, 325] width 28 height 6
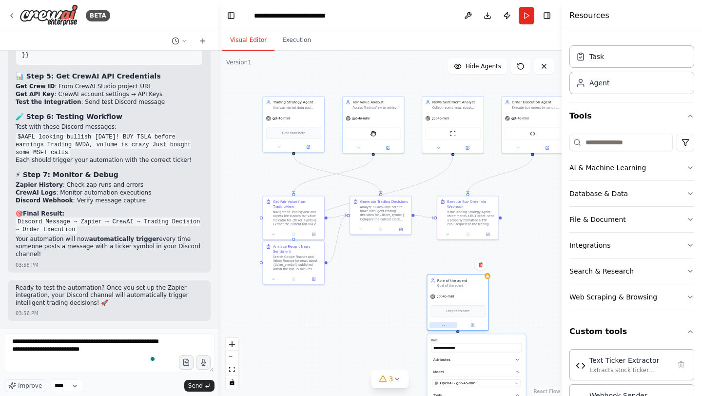
click at [440, 326] on button at bounding box center [443, 325] width 28 height 6
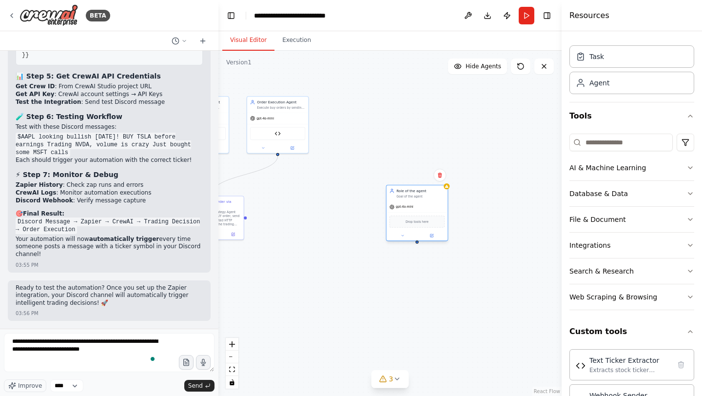
drag, startPoint x: 448, startPoint y: 280, endPoint x: 383, endPoint y: 187, distance: 113.3
click at [396, 188] on div "Role of the agent" at bounding box center [420, 190] width 48 height 5
click at [414, 170] on icon at bounding box center [415, 170] width 6 height 6
click at [387, 169] on button "Confirm" at bounding box center [387, 170] width 35 height 12
click at [666, 162] on button "AI & Machine Learning" at bounding box center [631, 167] width 125 height 25
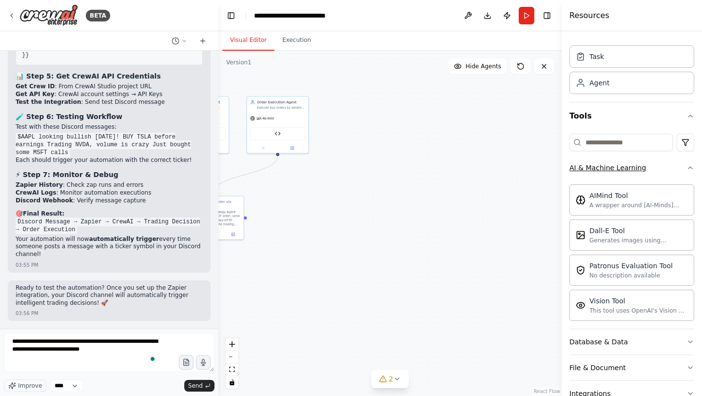
click at [666, 163] on button "AI & Machine Learning" at bounding box center [631, 167] width 125 height 25
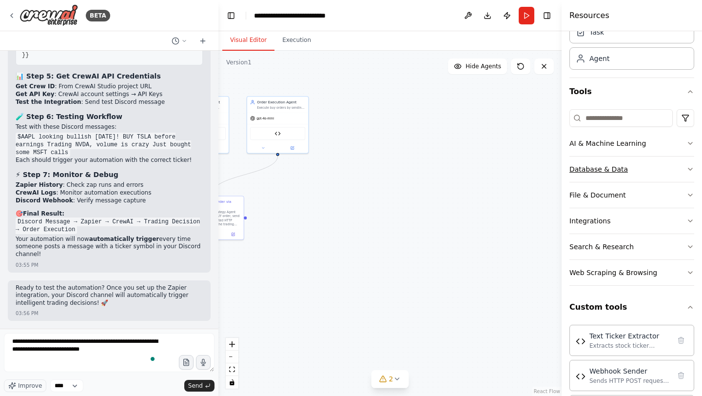
click at [666, 165] on button "Database & Data" at bounding box center [631, 168] width 125 height 25
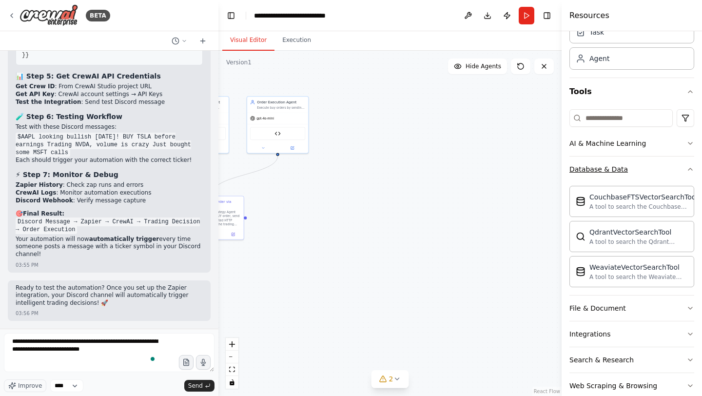
click at [666, 165] on button "Database & Data" at bounding box center [631, 168] width 125 height 25
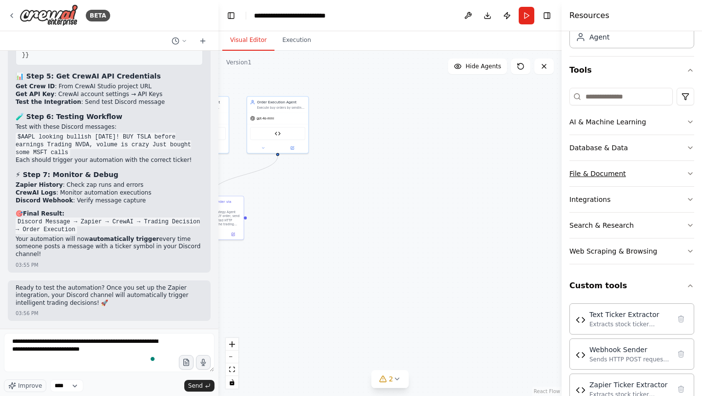
click at [666, 172] on button "File & Document" at bounding box center [631, 173] width 125 height 25
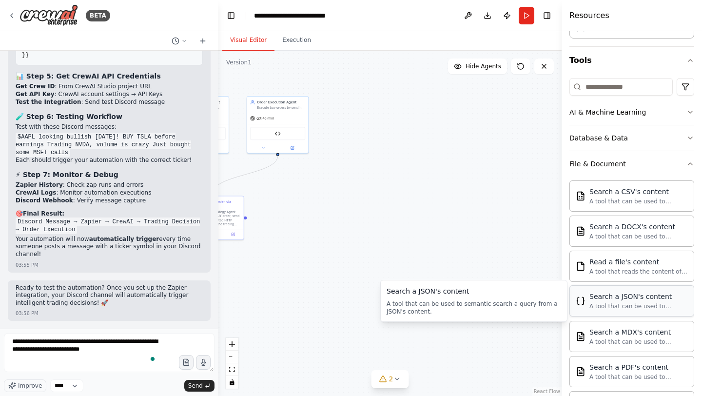
click at [631, 299] on div "Search a JSON's content" at bounding box center [638, 297] width 98 height 10
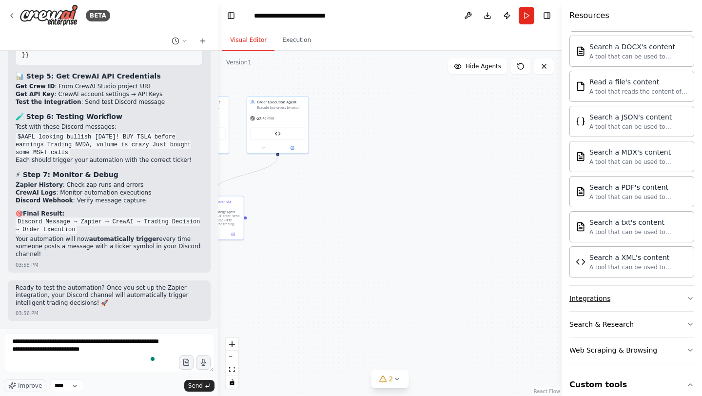
click at [621, 297] on button "Integrations" at bounding box center [631, 298] width 125 height 25
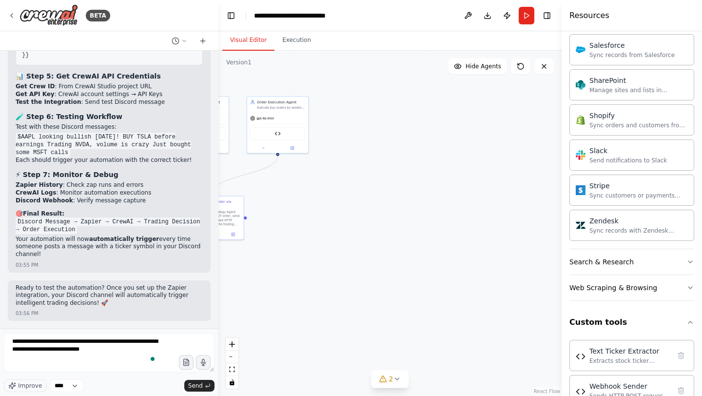
scroll to position [1099, 0]
click at [648, 261] on button "Search & Research" at bounding box center [631, 261] width 125 height 25
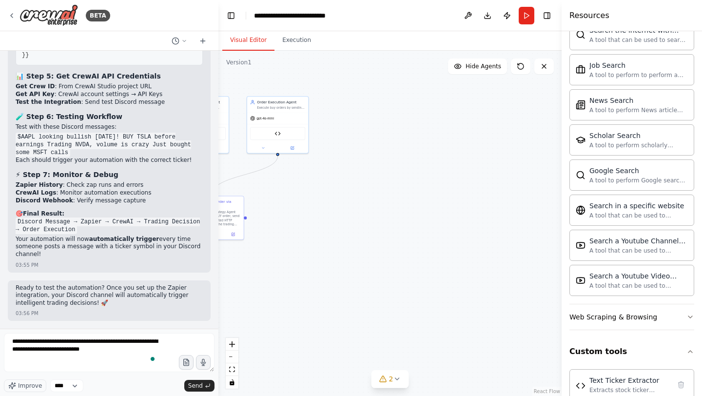
scroll to position [1573, 0]
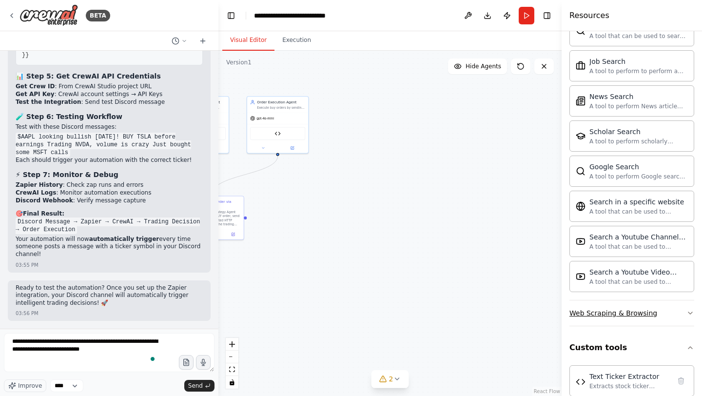
click at [670, 313] on button "Web Scraping & Browsing" at bounding box center [631, 312] width 125 height 25
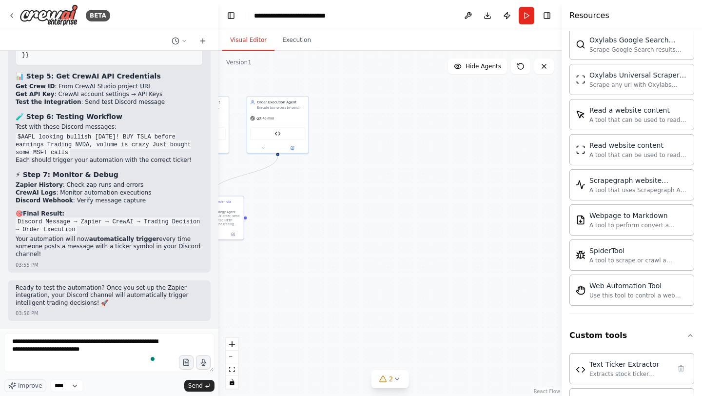
scroll to position [2193, 0]
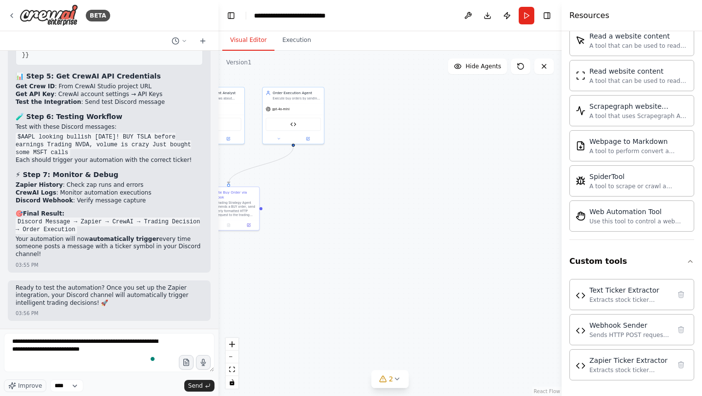
drag, startPoint x: 371, startPoint y: 292, endPoint x: 484, endPoint y: 241, distance: 122.9
click at [482, 242] on div ".deletable-edge-delete-btn { width: 20px; height: 20px; border: 0px solid #ffff…" at bounding box center [389, 223] width 343 height 345
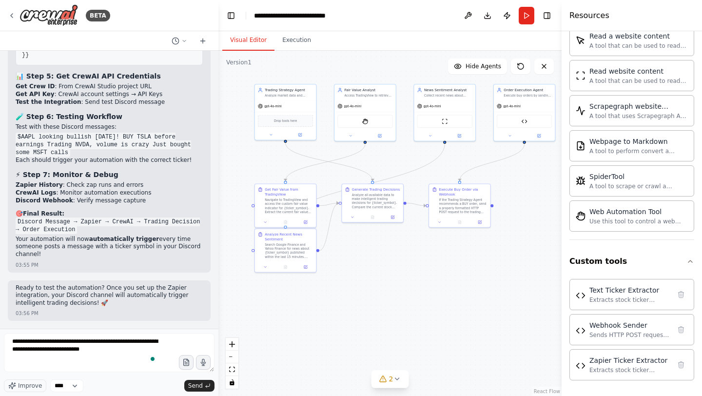
drag, startPoint x: 339, startPoint y: 251, endPoint x: 493, endPoint y: 305, distance: 163.7
click at [489, 298] on div ".deletable-edge-delete-btn { width: 20px; height: 20px; border: 0px solid #ffff…" at bounding box center [389, 223] width 343 height 345
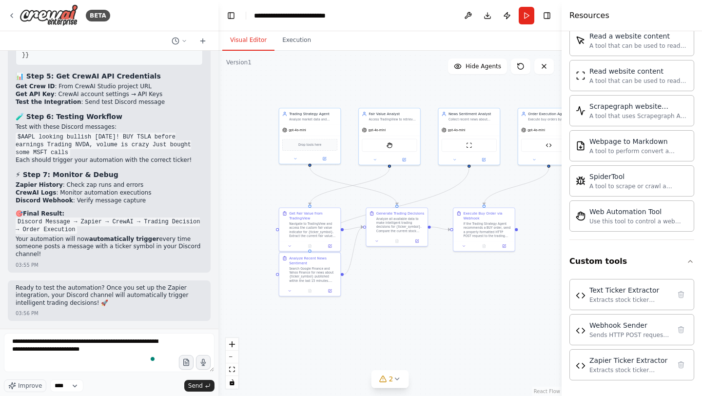
drag, startPoint x: 408, startPoint y: 302, endPoint x: 420, endPoint y: 316, distance: 18.7
click at [419, 316] on div ".deletable-edge-delete-btn { width: 20px; height: 20px; border: 0px solid #ffff…" at bounding box center [389, 223] width 343 height 345
click at [322, 233] on div "Navigate to TradingView and access the custom fair value indicator for {ticker_…" at bounding box center [314, 230] width 48 height 16
click at [136, 354] on textarea "**********" at bounding box center [109, 352] width 211 height 39
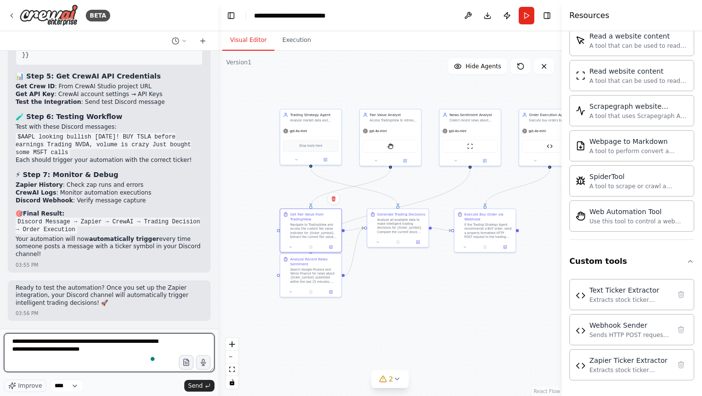
click at [141, 366] on textarea "**********" at bounding box center [109, 352] width 211 height 39
type textarea "**********"
click at [101, 345] on textarea "To enrich screen reader interactions, please activate Accessibility in Grammarl…" at bounding box center [109, 352] width 211 height 39
type textarea "**********"
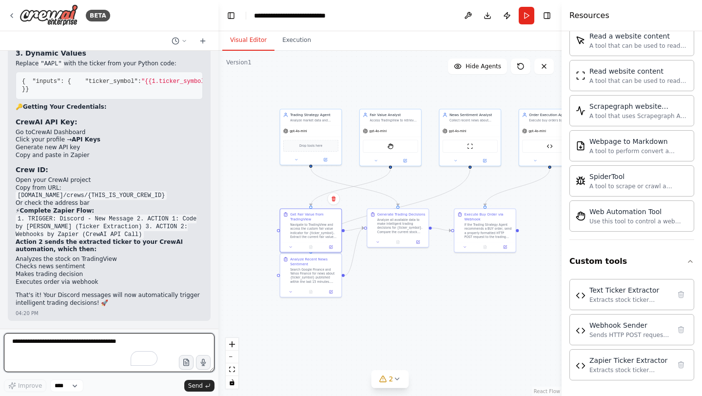
scroll to position [8396, 0]
click at [78, 344] on textarea "To enrich screen reader interactions, please activate Accessibility in Grammarl…" at bounding box center [109, 352] width 211 height 39
click at [107, 342] on textarea "**********" at bounding box center [109, 352] width 211 height 39
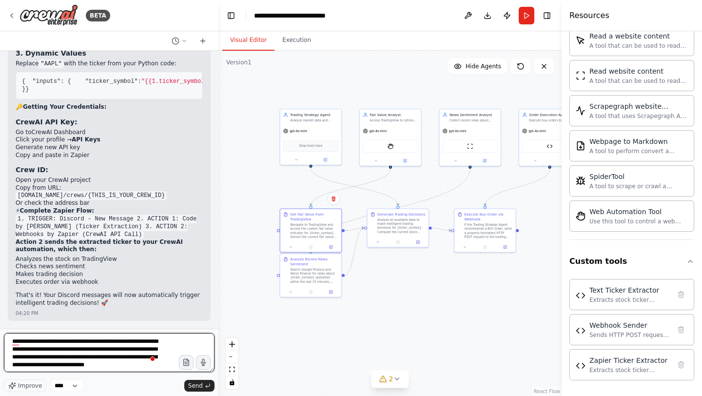
scroll to position [4, 0]
type textarea "**********"
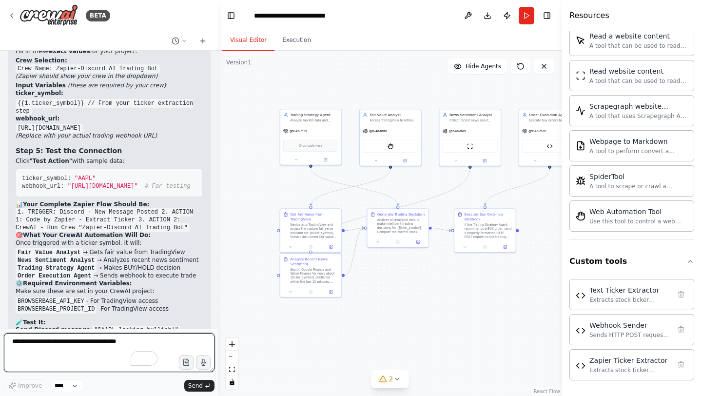
scroll to position [8798, 0]
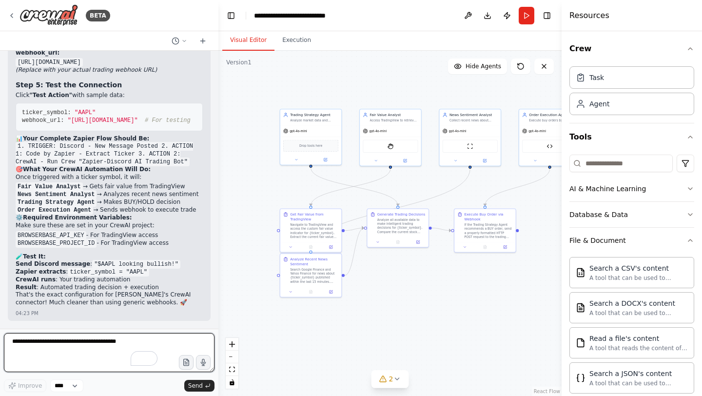
scroll to position [2193, 0]
